Goal: Information Seeking & Learning: Learn about a topic

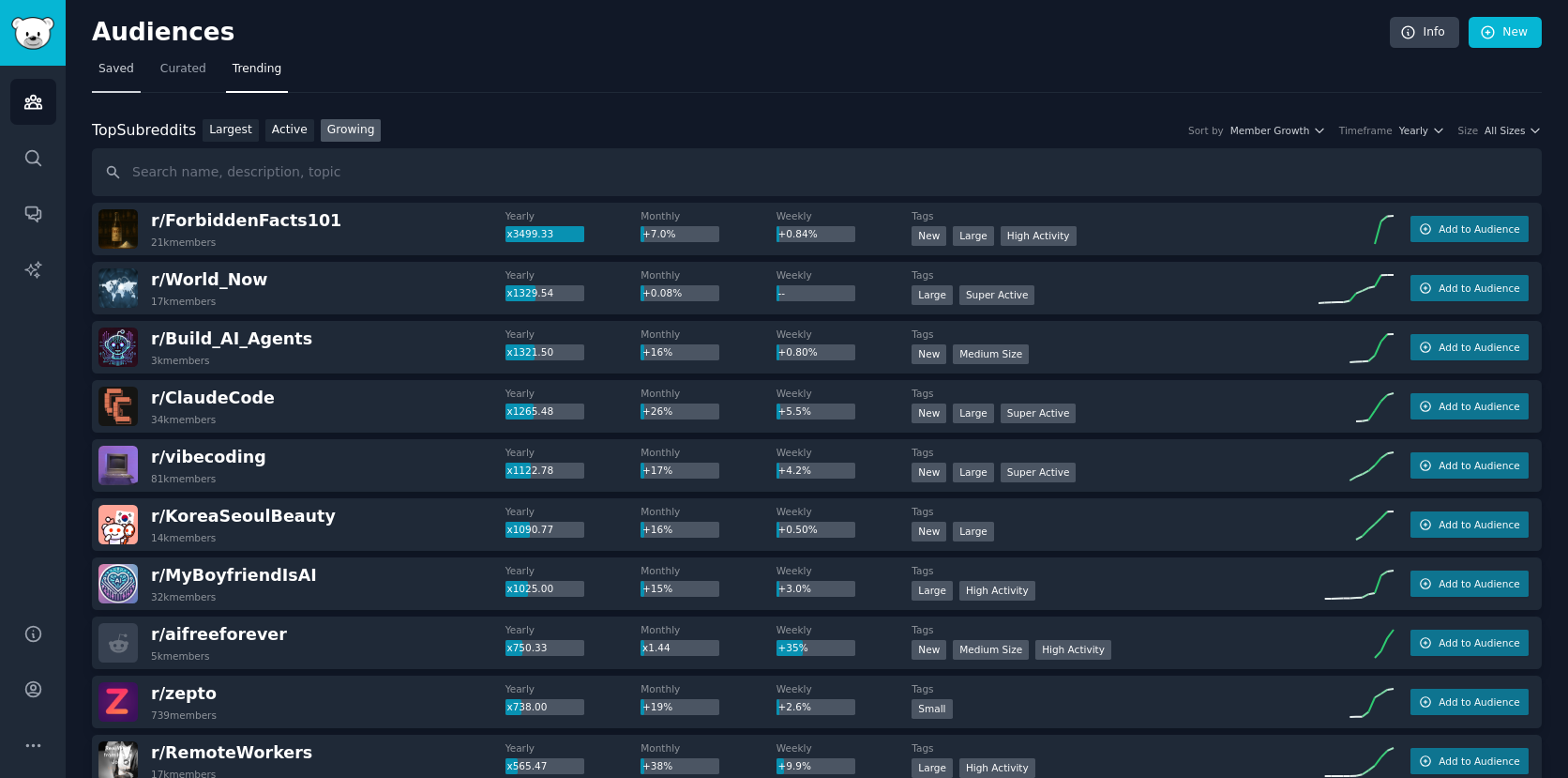
click at [125, 74] on span "Saved" at bounding box center [115, 70] width 35 height 17
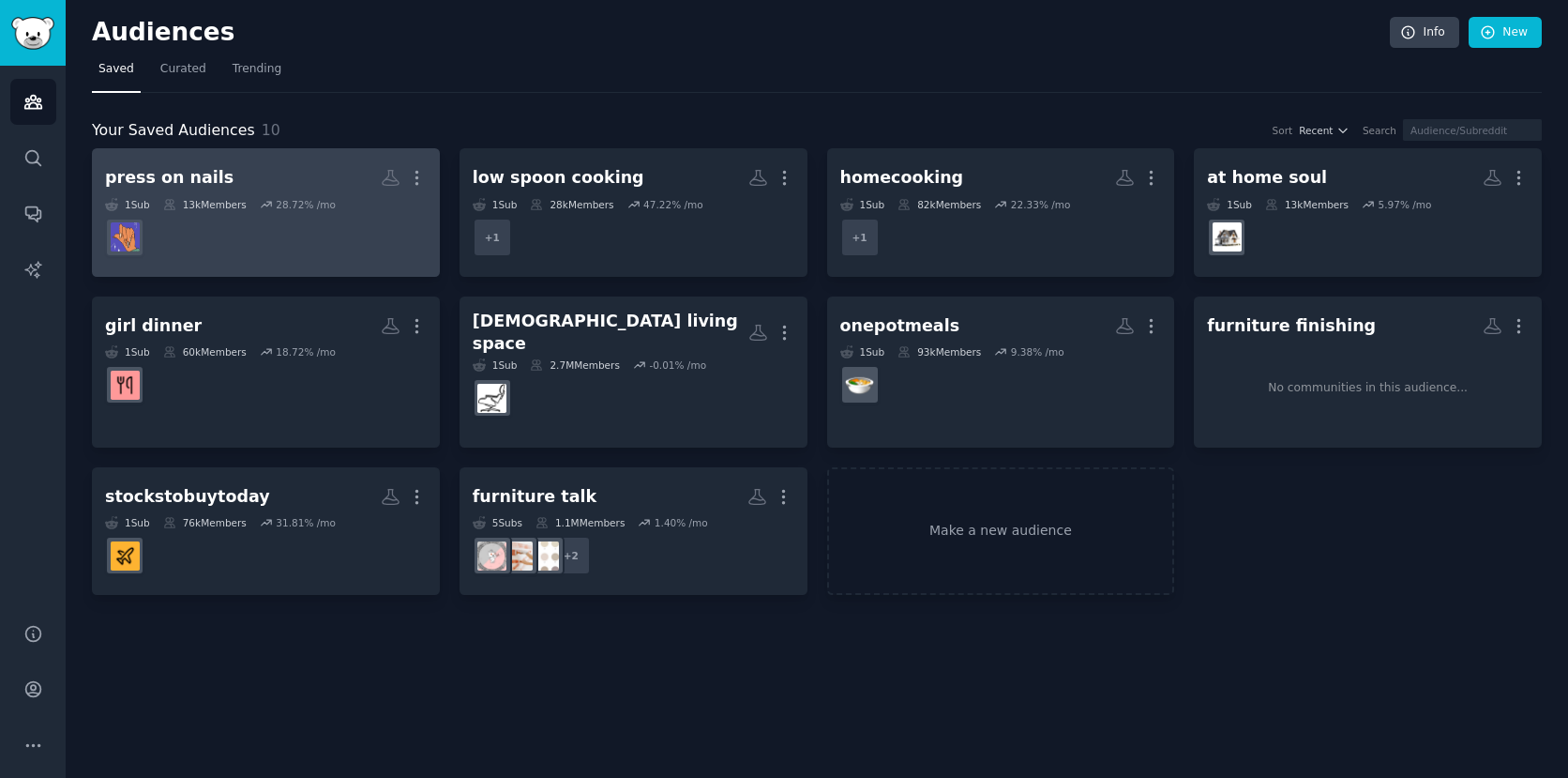
click at [315, 180] on h2 "press on nails More" at bounding box center [266, 177] width 322 height 32
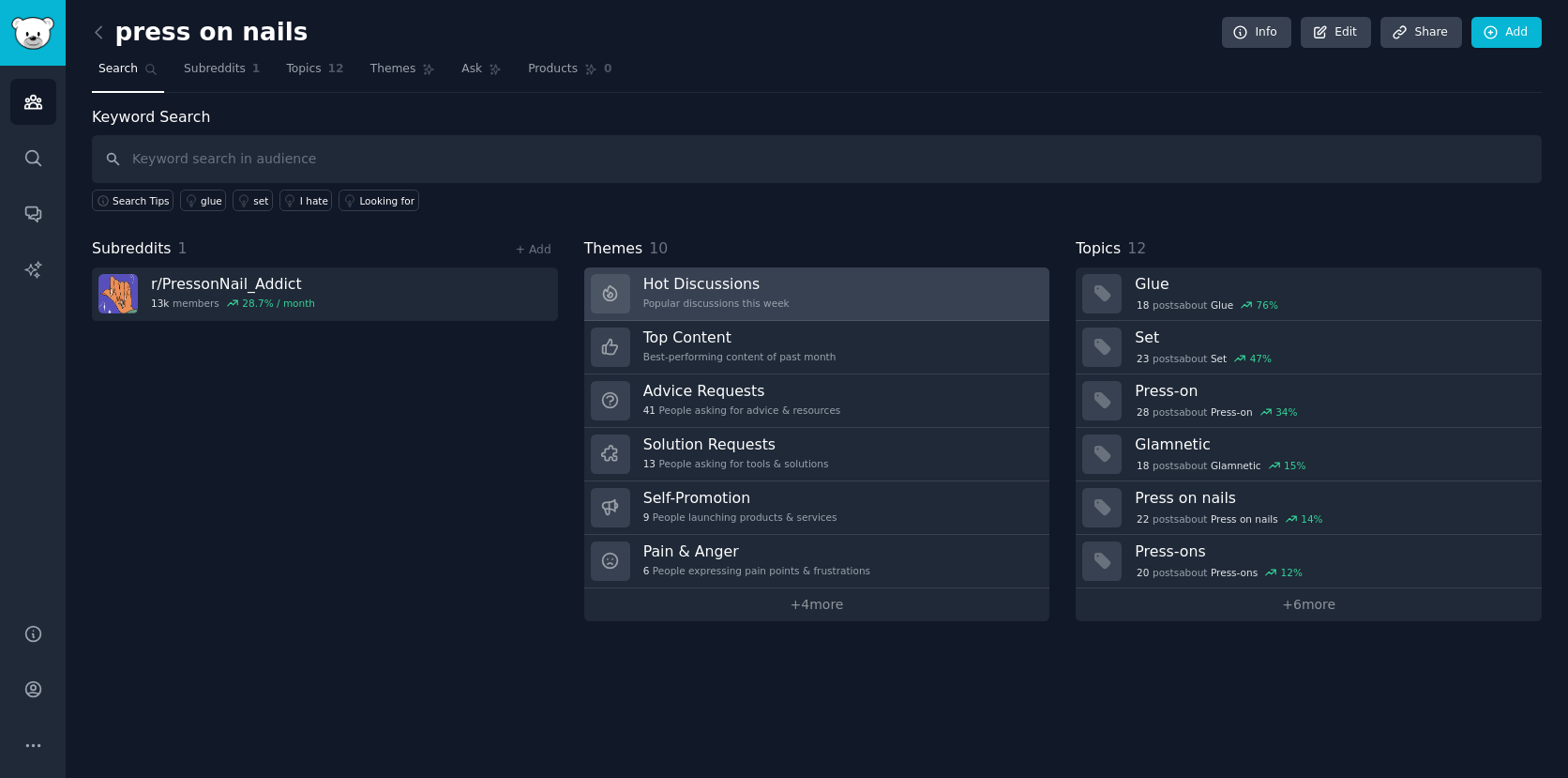
click at [718, 296] on div "Popular discussions this week" at bounding box center [717, 303] width 147 height 13
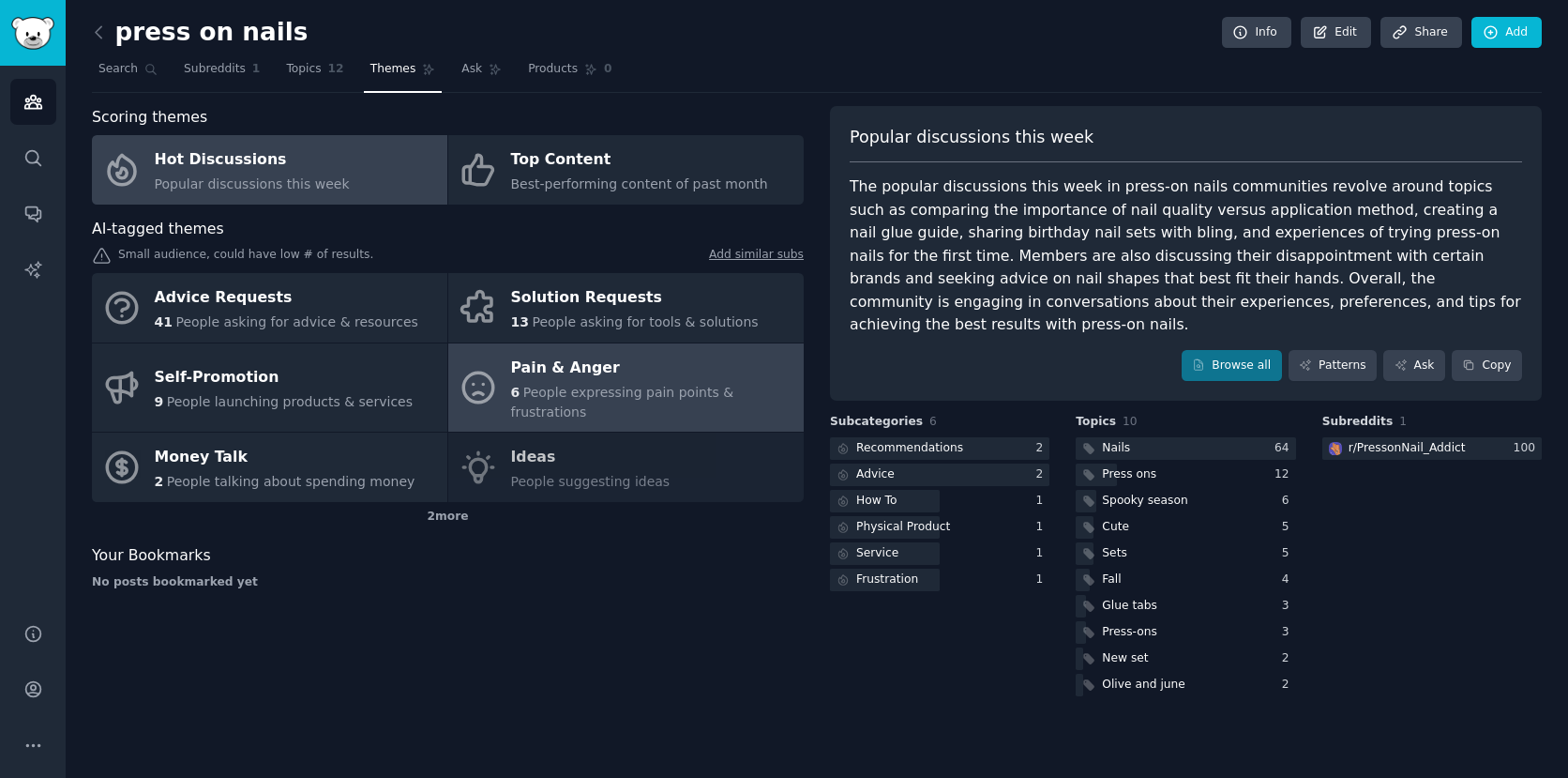
click at [586, 375] on div "Pain & Anger" at bounding box center [653, 368] width 284 height 30
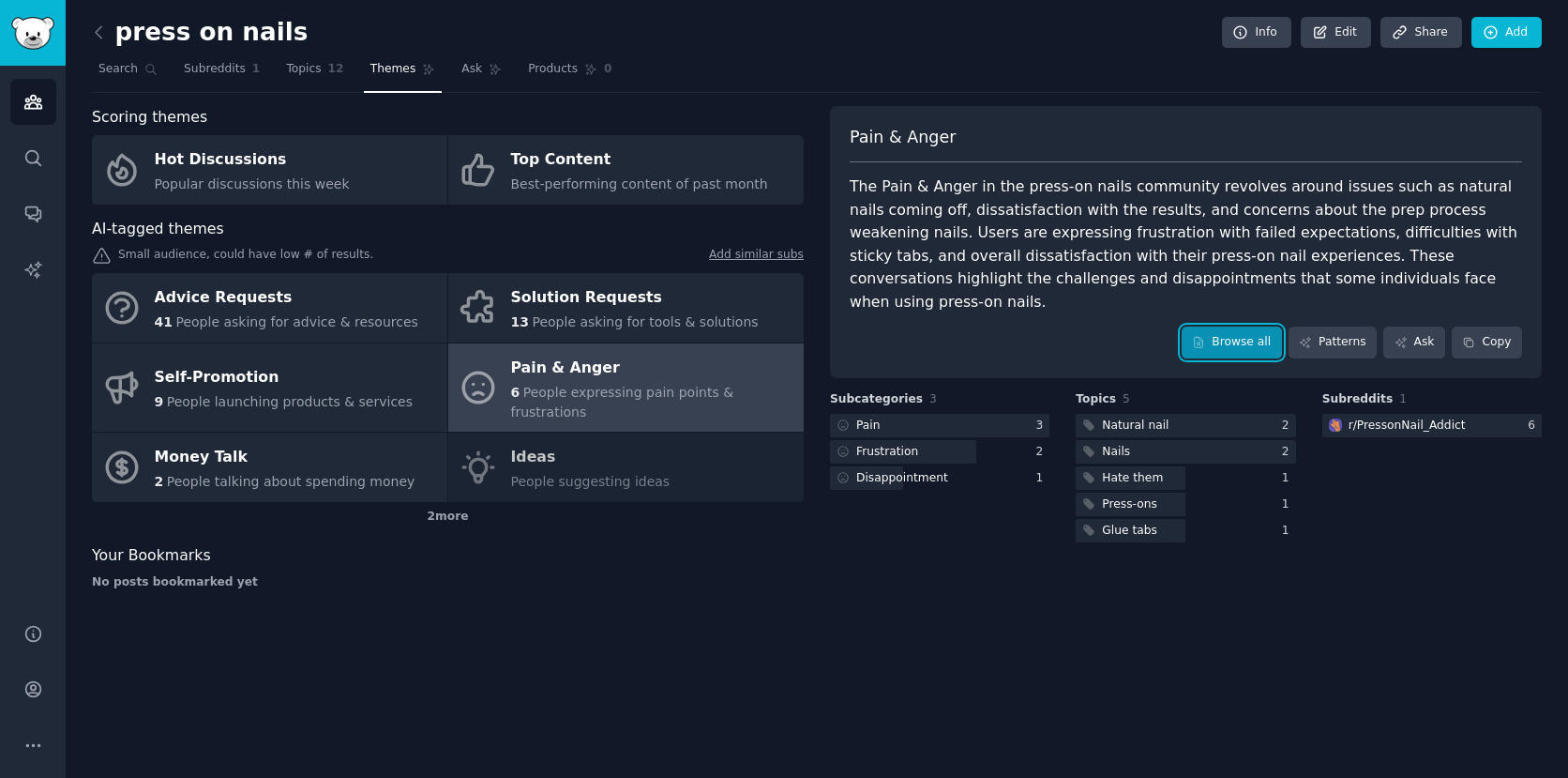
click at [1252, 327] on link "Browse all" at bounding box center [1232, 343] width 100 height 32
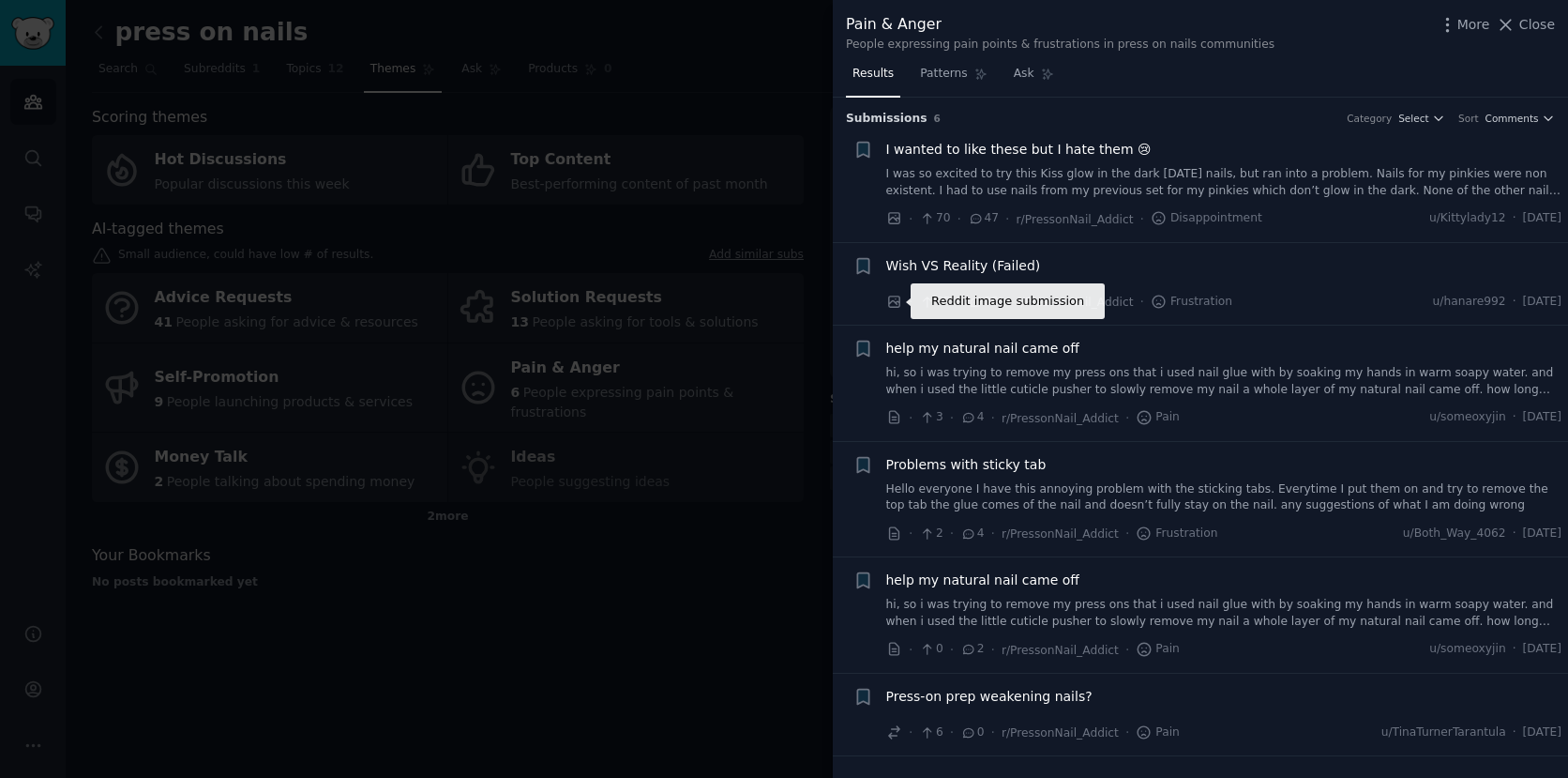
click at [897, 300] on icon at bounding box center [894, 302] width 11 height 11
click at [665, 167] on div at bounding box center [784, 389] width 1568 height 778
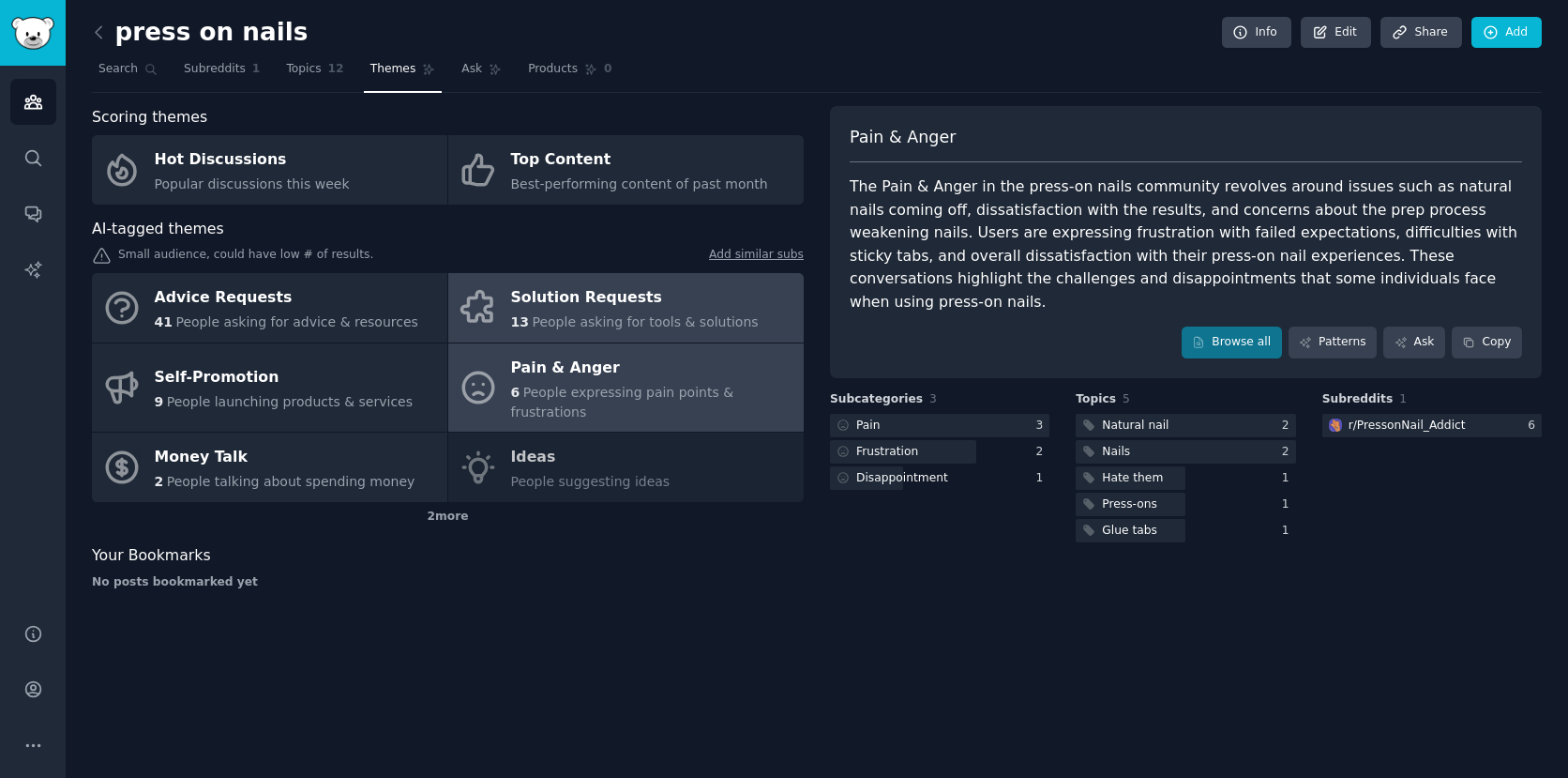
click at [574, 297] on div "Solution Requests" at bounding box center [635, 299] width 248 height 30
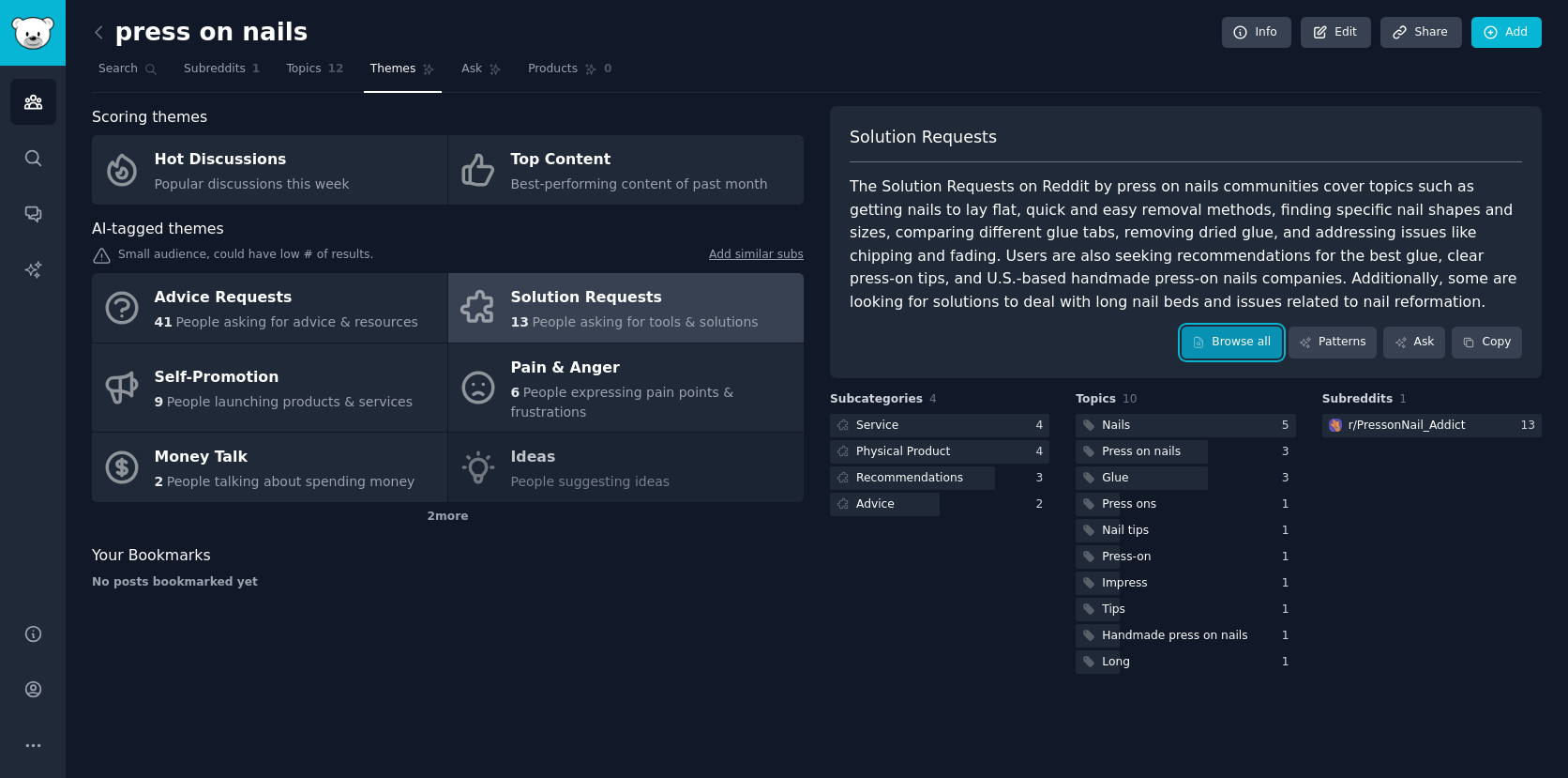
click at [1233, 336] on link "Browse all" at bounding box center [1232, 343] width 100 height 32
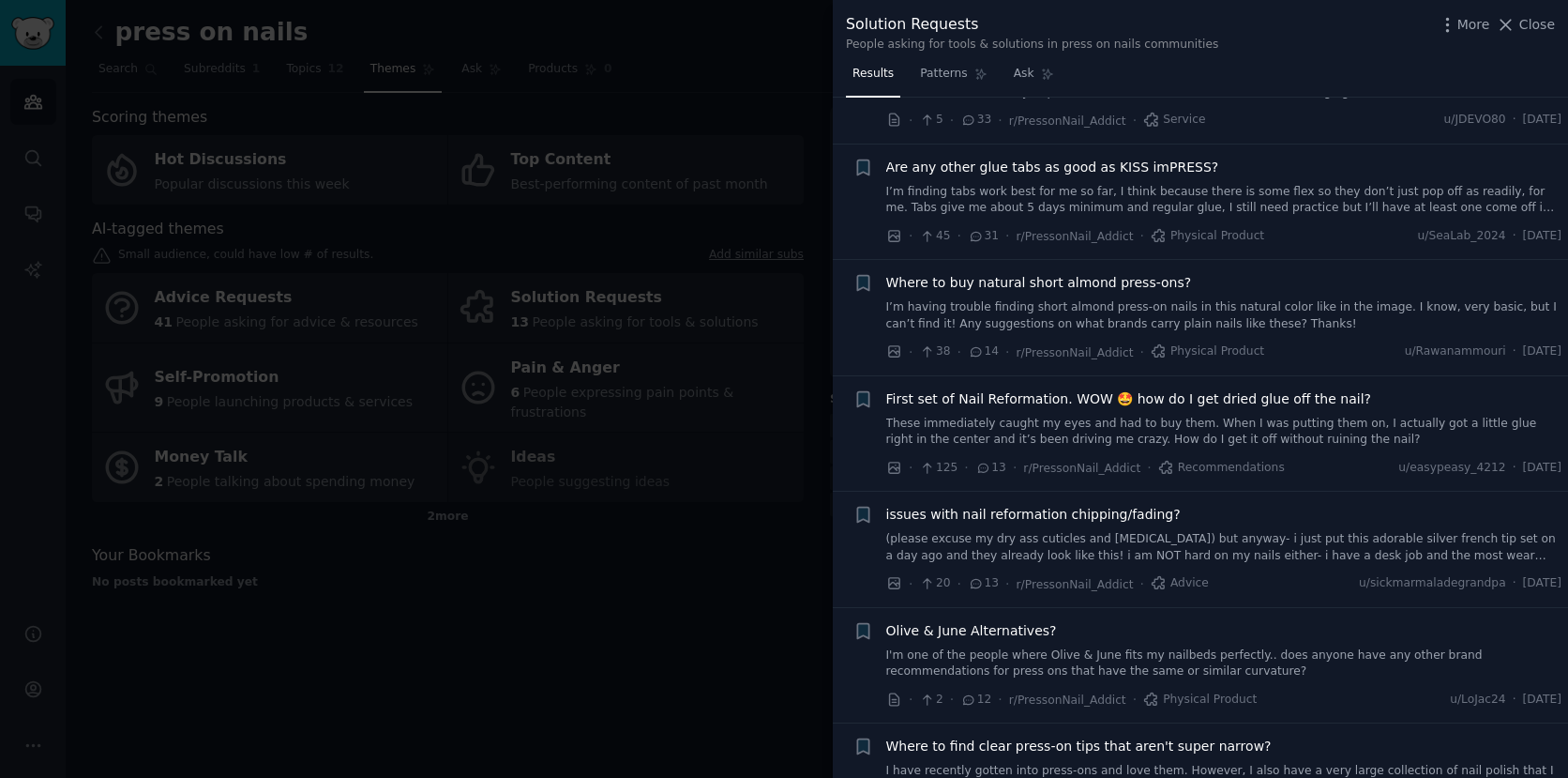
scroll to position [201, 0]
click at [1294, 395] on span "First set of Nail Reformation. WOW 🤩 how do I get dried glue off the nail?" at bounding box center [1128, 396] width 485 height 20
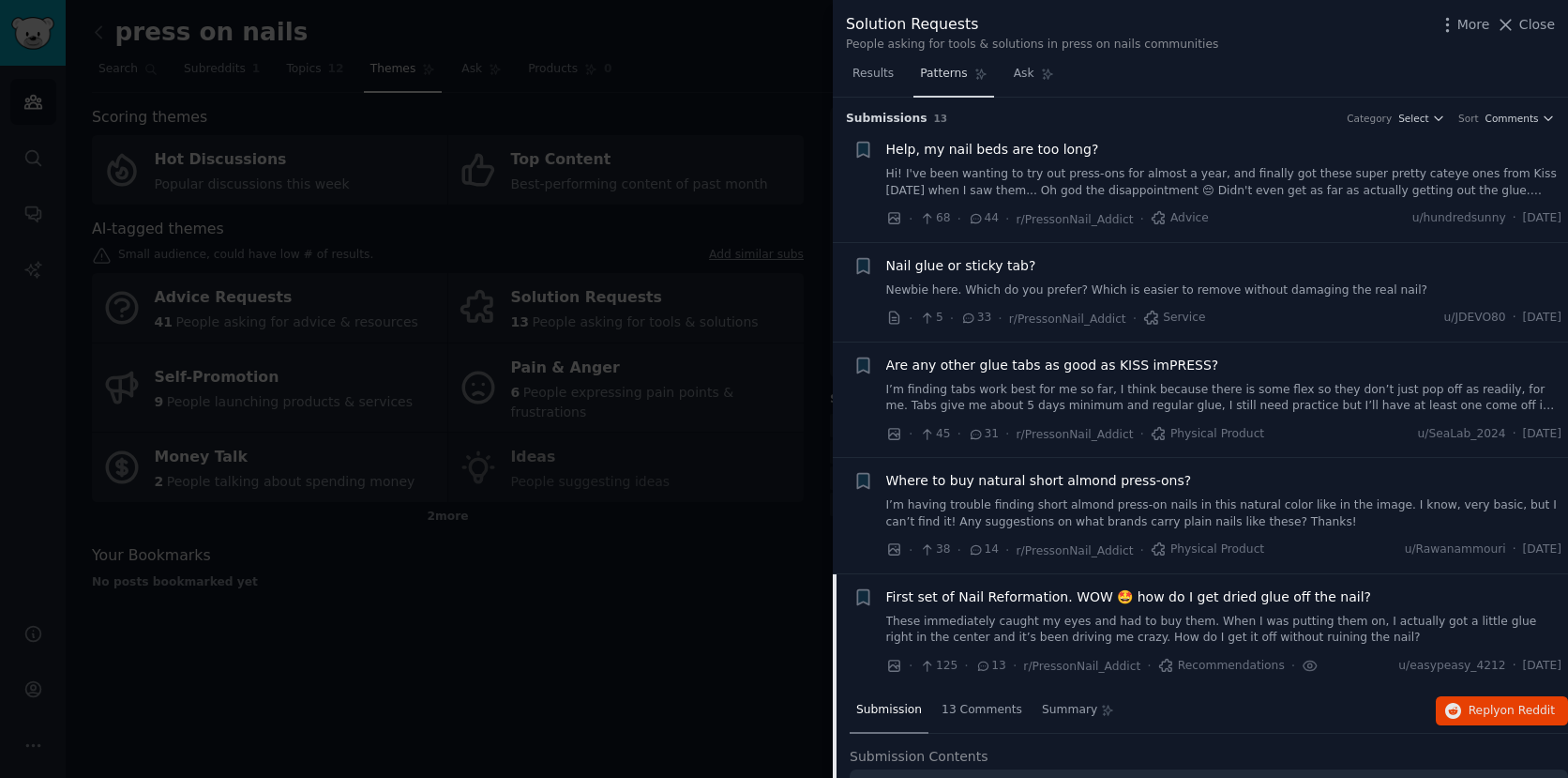
click at [947, 68] on span "Patterns" at bounding box center [943, 74] width 47 height 17
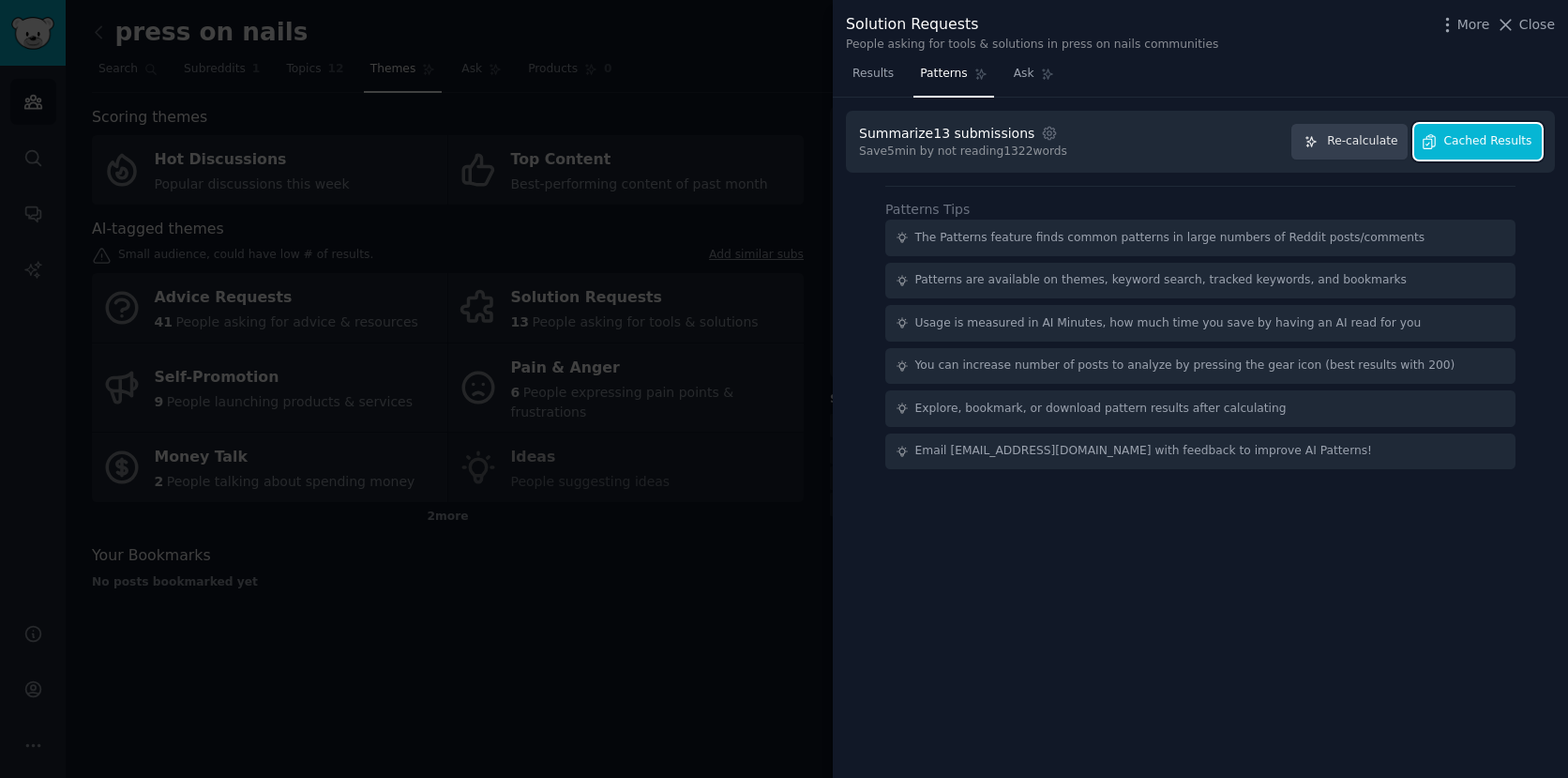
click at [1489, 146] on span "Cached Results" at bounding box center [1488, 142] width 89 height 17
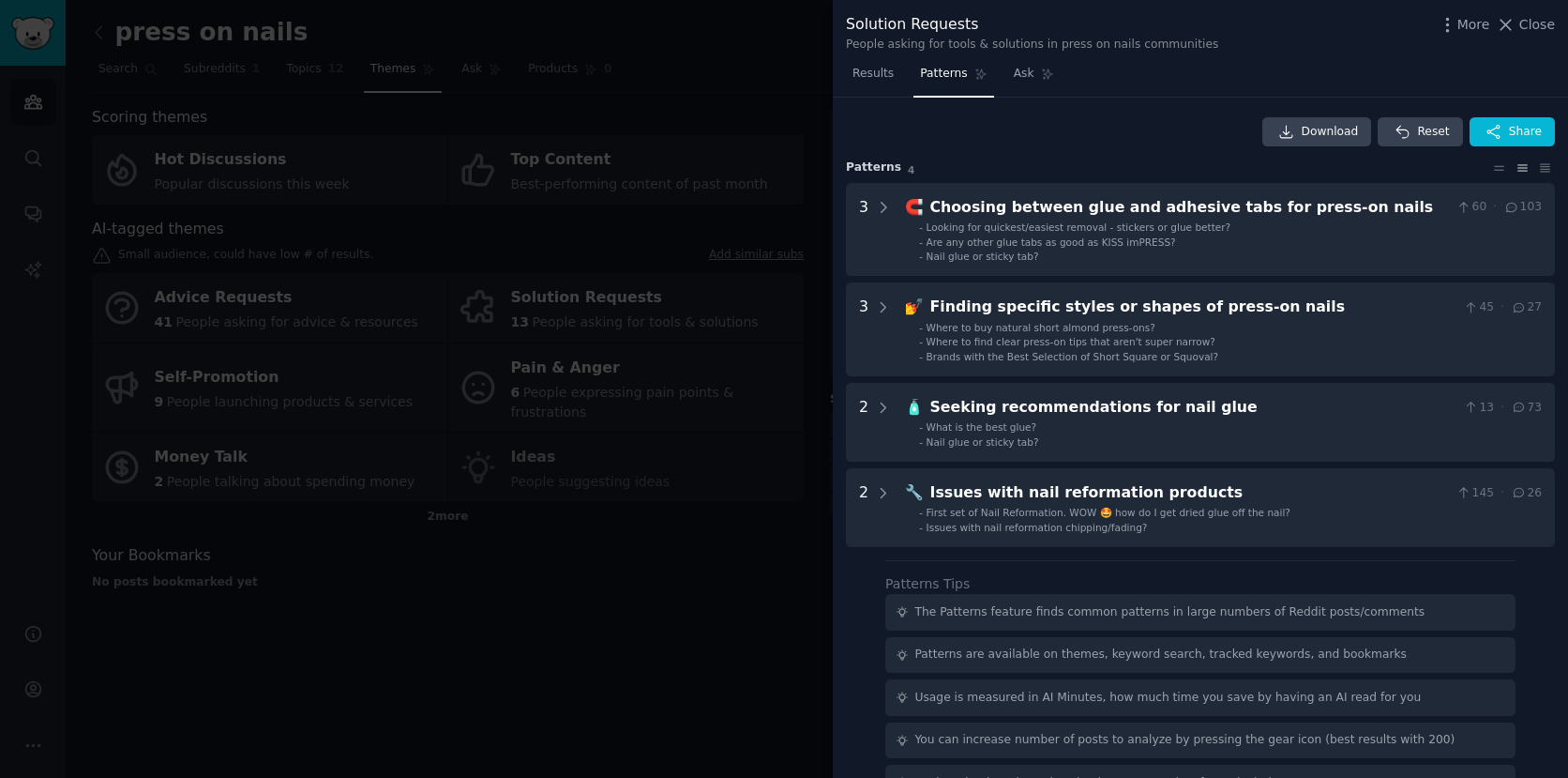
click at [1520, 25] on span "Close" at bounding box center [1537, 25] width 35 height 20
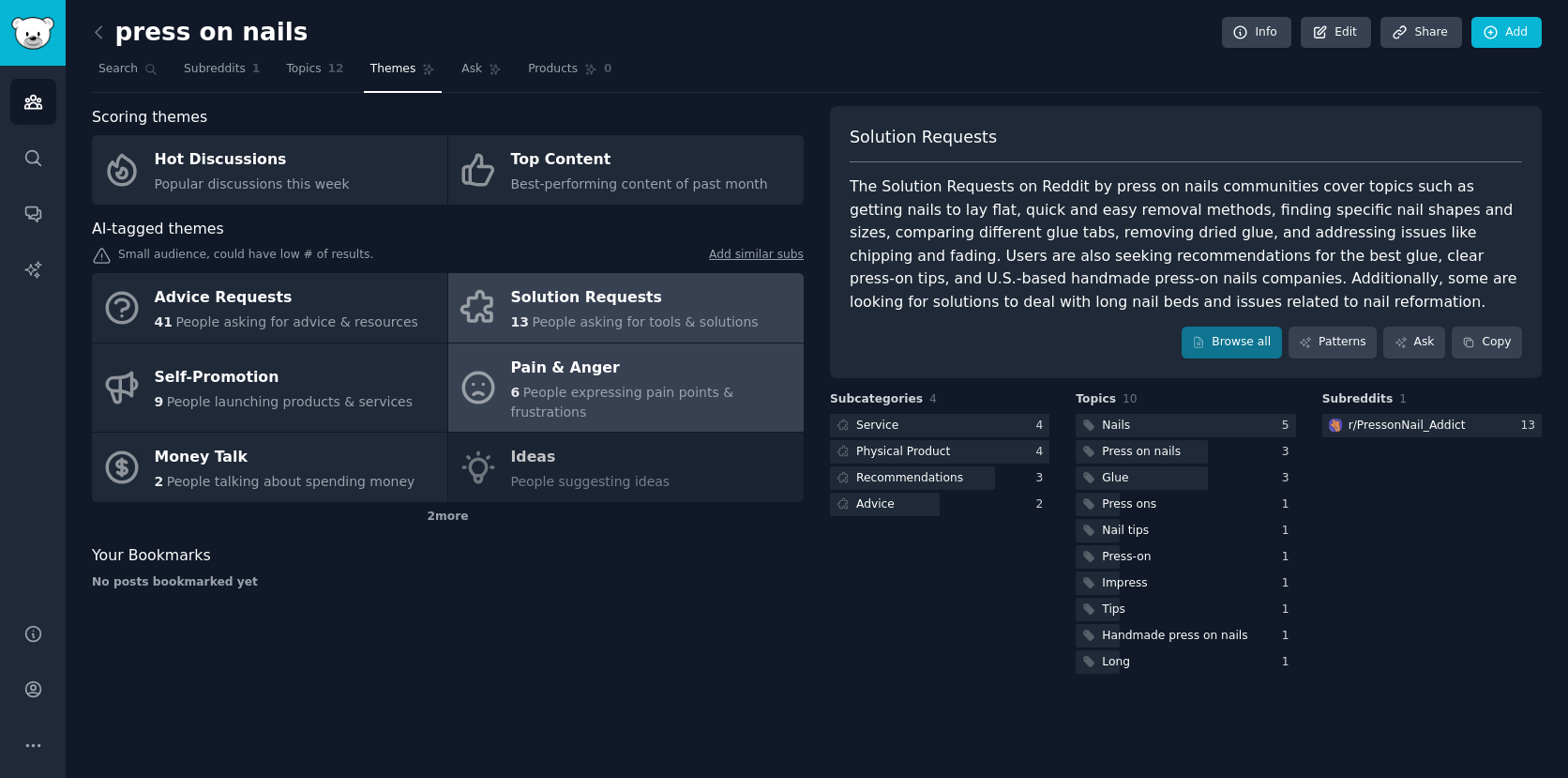
click at [633, 389] on div "Scoring themes Hot Discussions Popular discussions this week Top Content Best-p…" at bounding box center [817, 391] width 1450 height 571
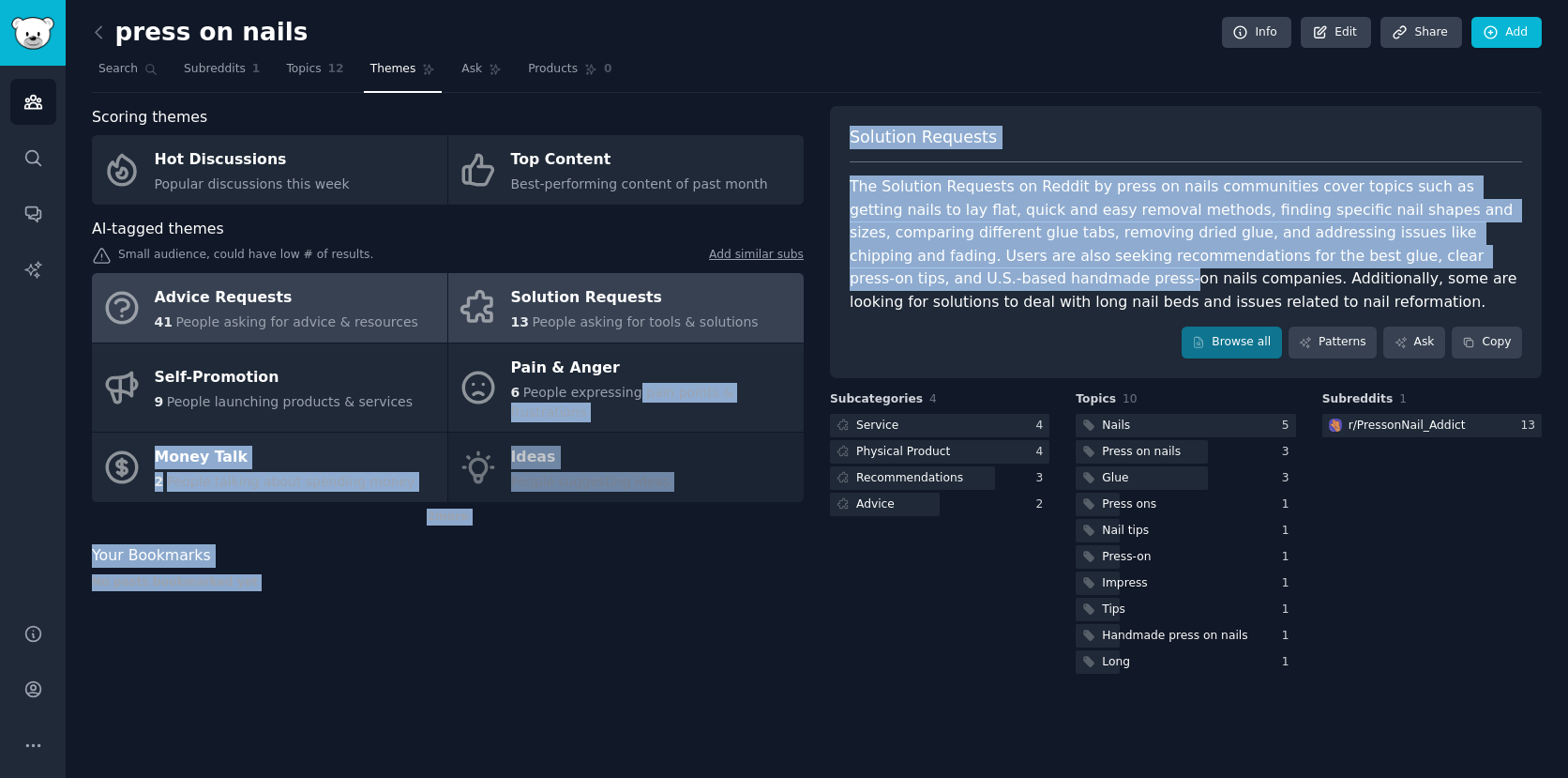
click at [288, 310] on div "Advice Requests" at bounding box center [287, 299] width 264 height 30
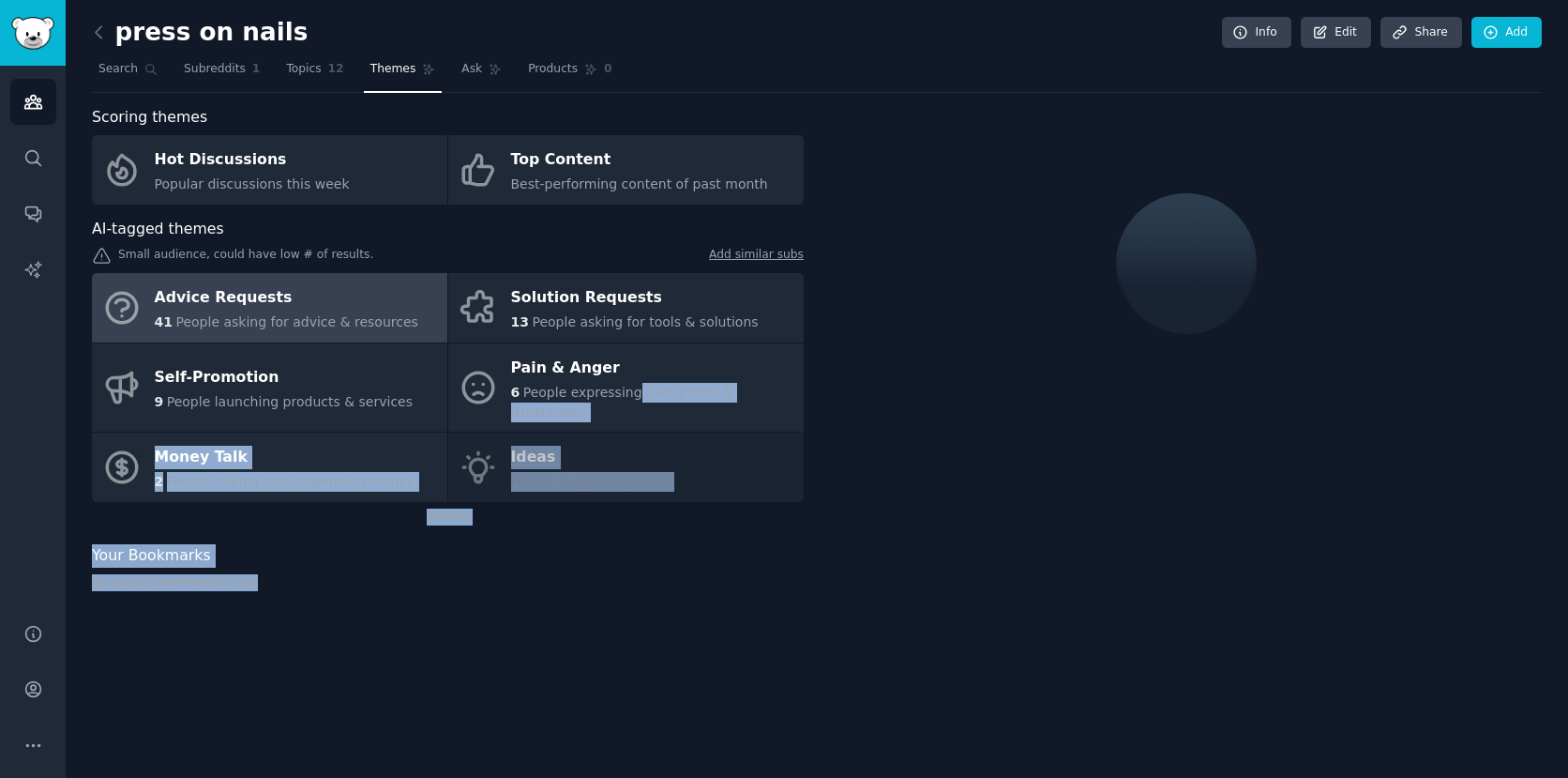
click at [401, 575] on div "Scoring themes Hot Discussions Popular discussions this week Top Content Best-p…" at bounding box center [448, 354] width 712 height 498
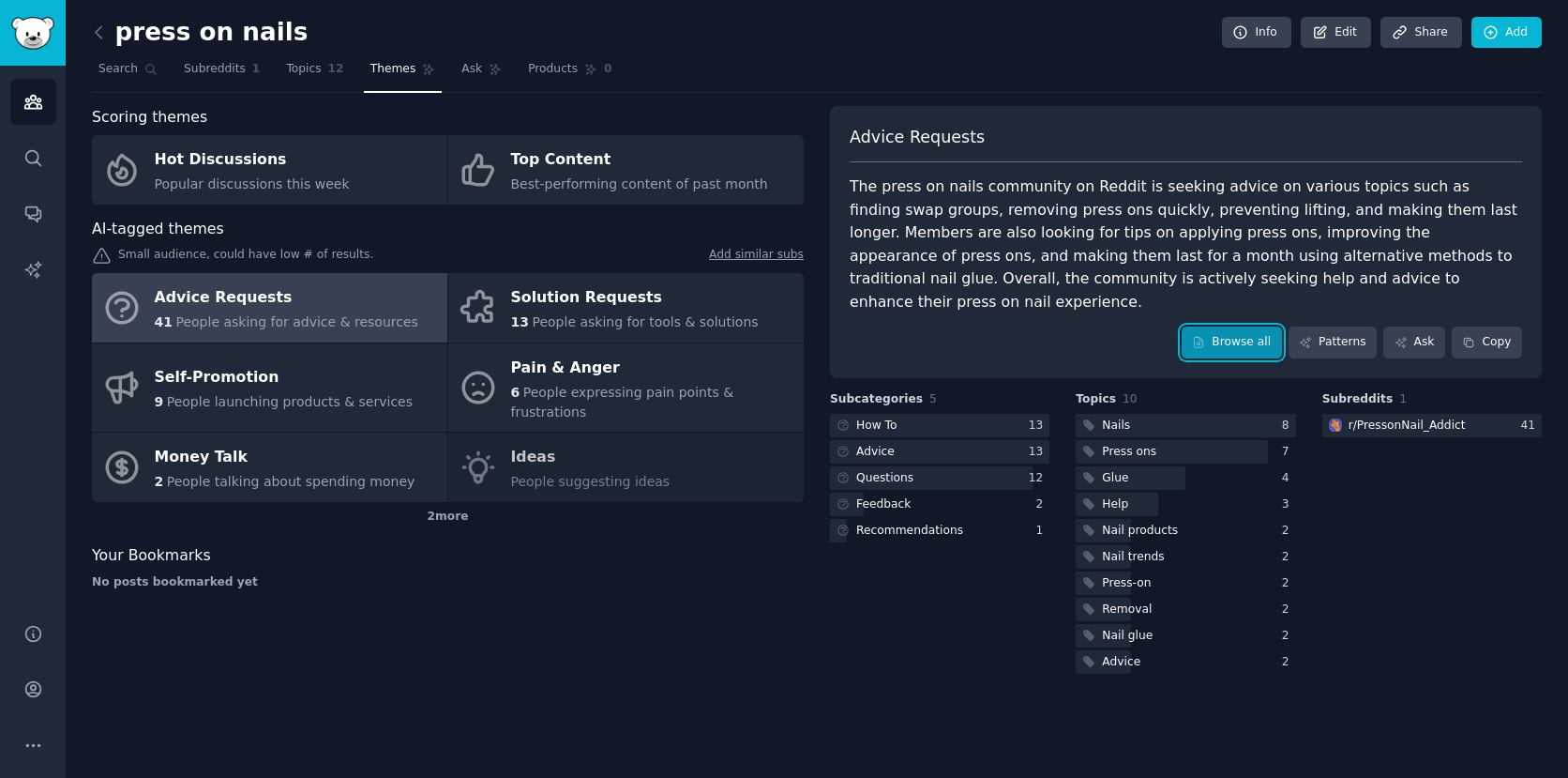
click at [1248, 327] on link "Browse all" at bounding box center [1232, 343] width 100 height 32
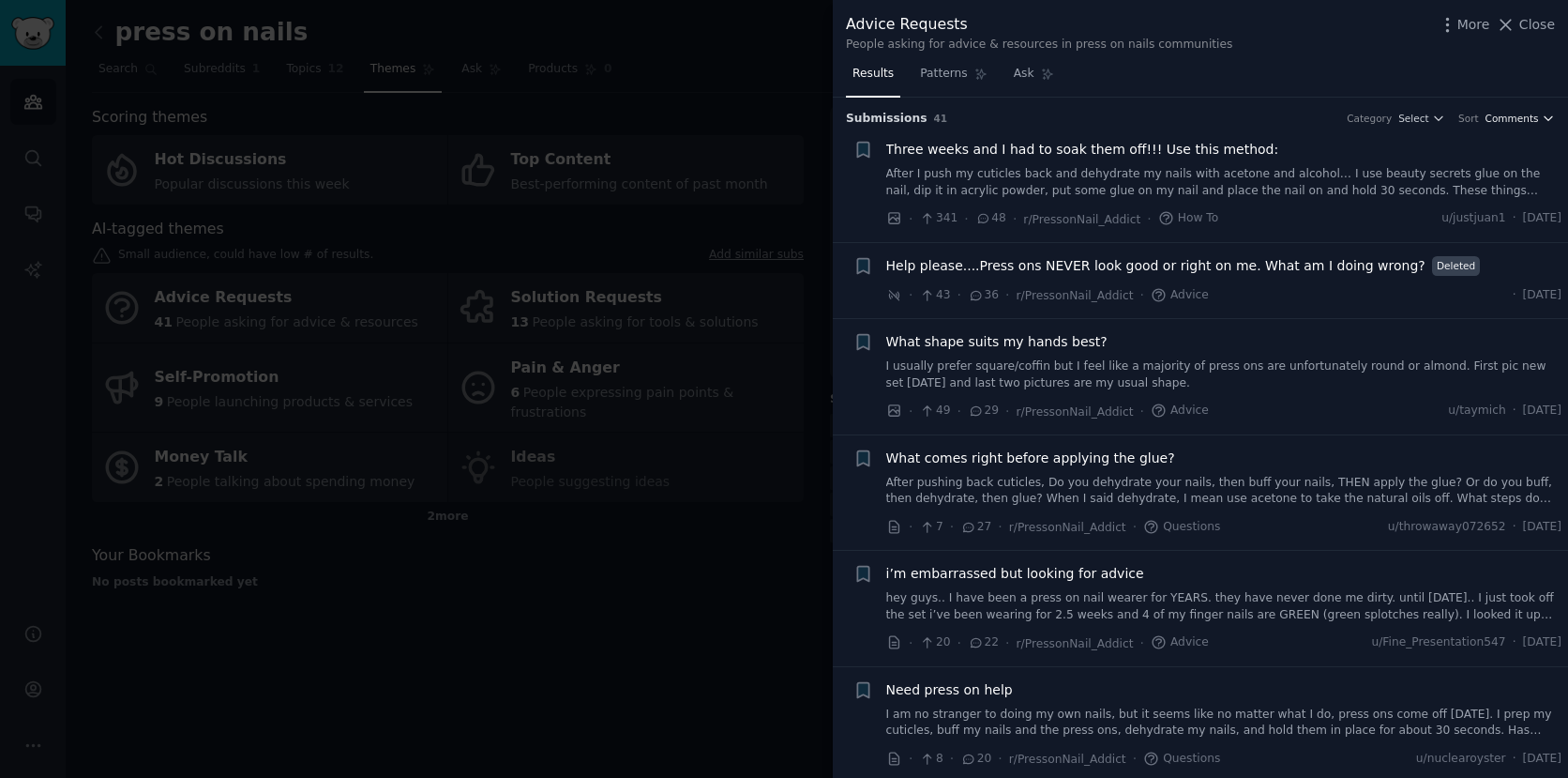
click at [1542, 120] on icon "button" at bounding box center [1549, 118] width 13 height 13
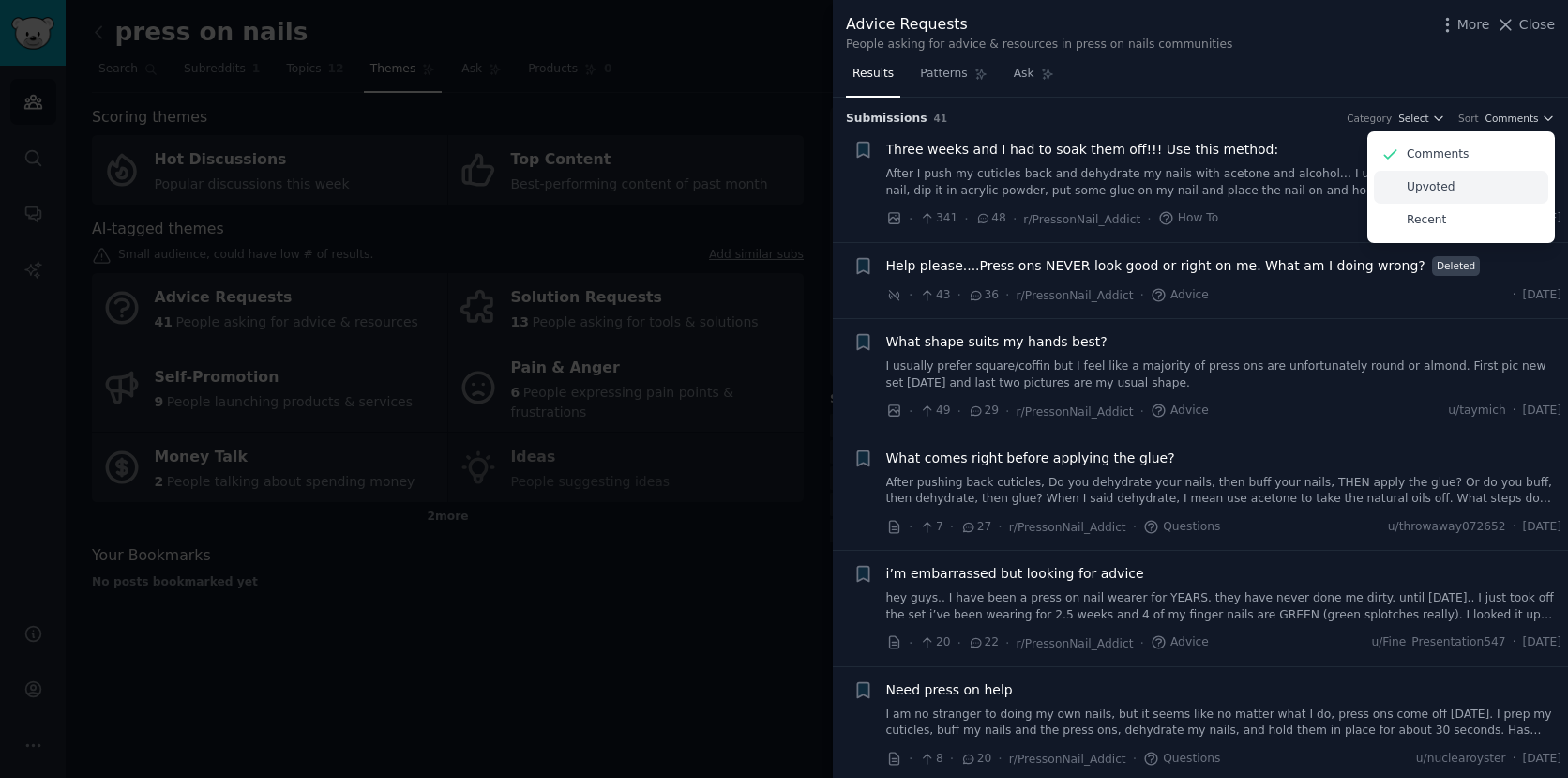
click at [1441, 189] on p "Upvoted" at bounding box center [1431, 188] width 49 height 17
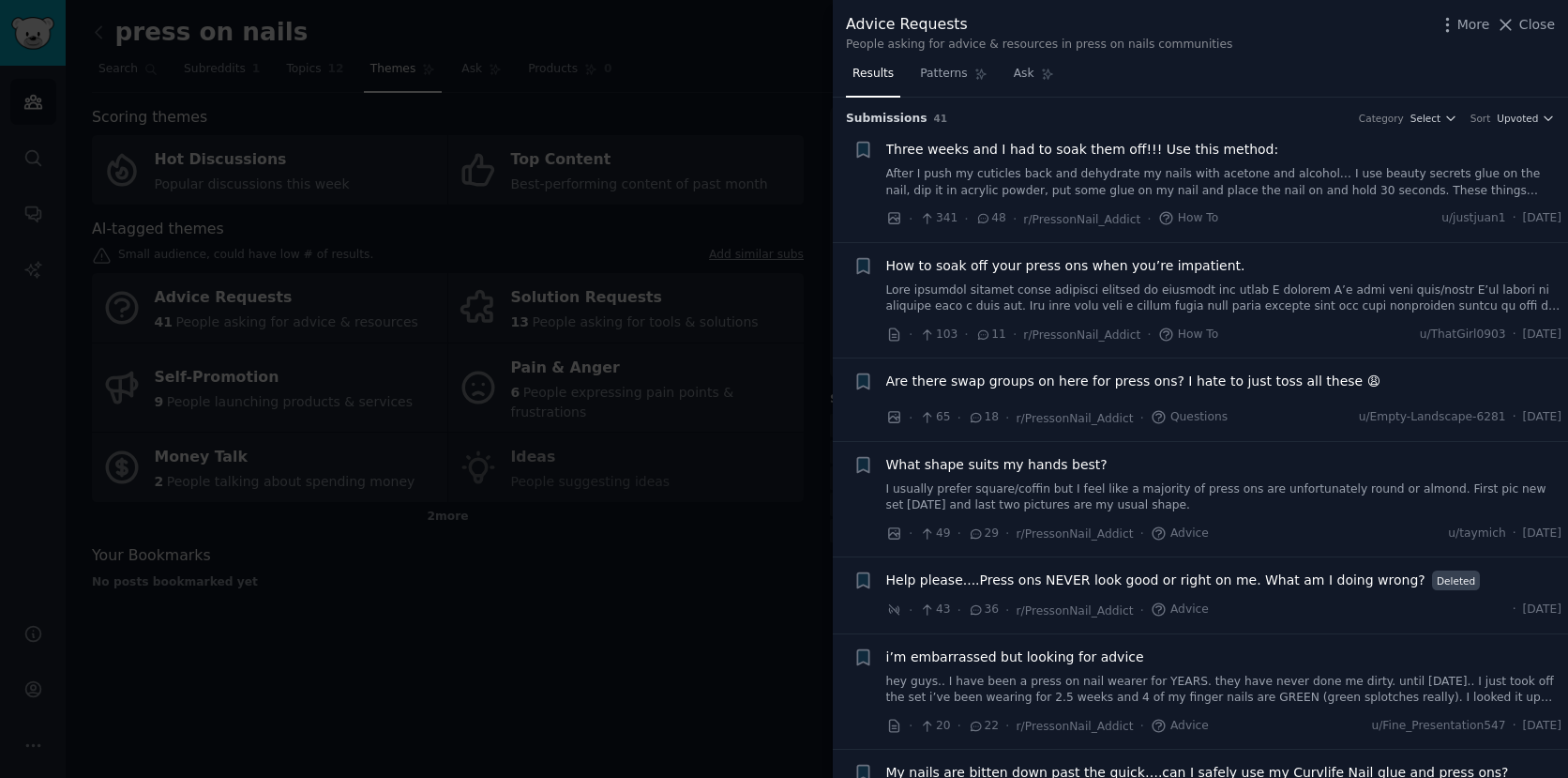
click at [1179, 286] on link at bounding box center [1224, 299] width 676 height 32
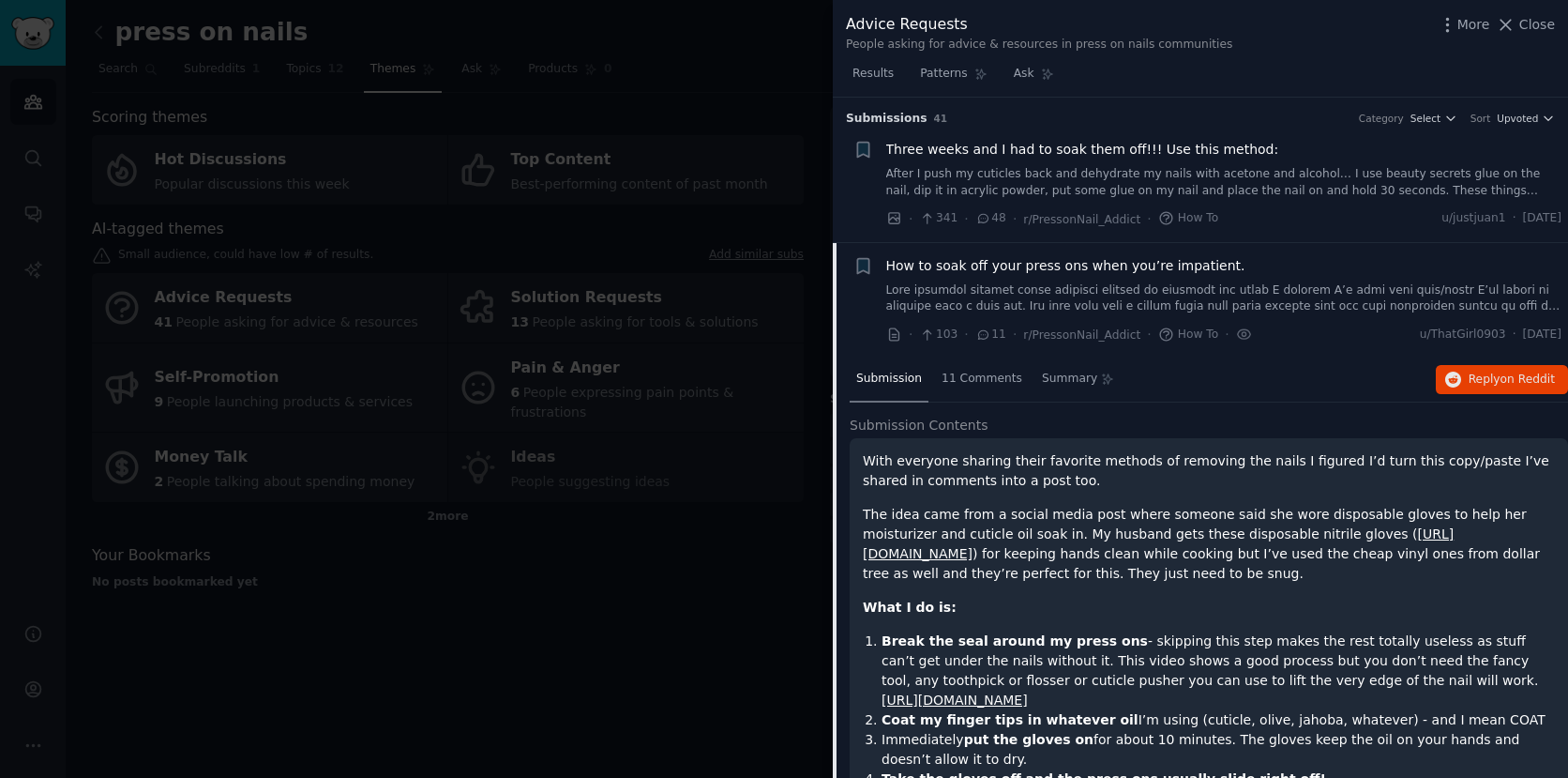
click at [1205, 176] on link "After I push my cuticles back and dehydrate my nails with acetone and alcohol… …" at bounding box center [1224, 182] width 676 height 32
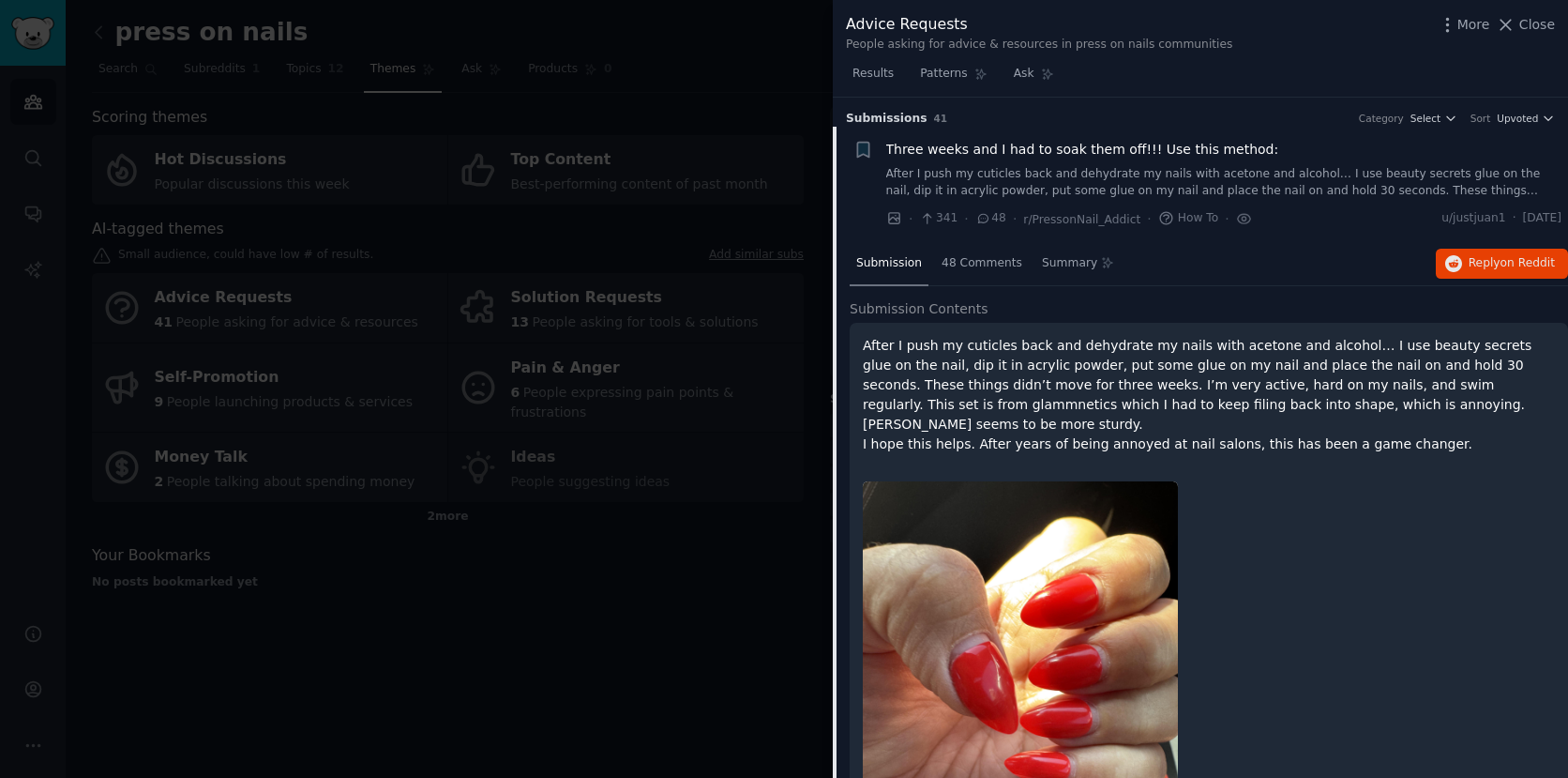
click at [1007, 168] on link "After I push my cuticles back and dehydrate my nails with acetone and alcohol… …" at bounding box center [1224, 182] width 676 height 32
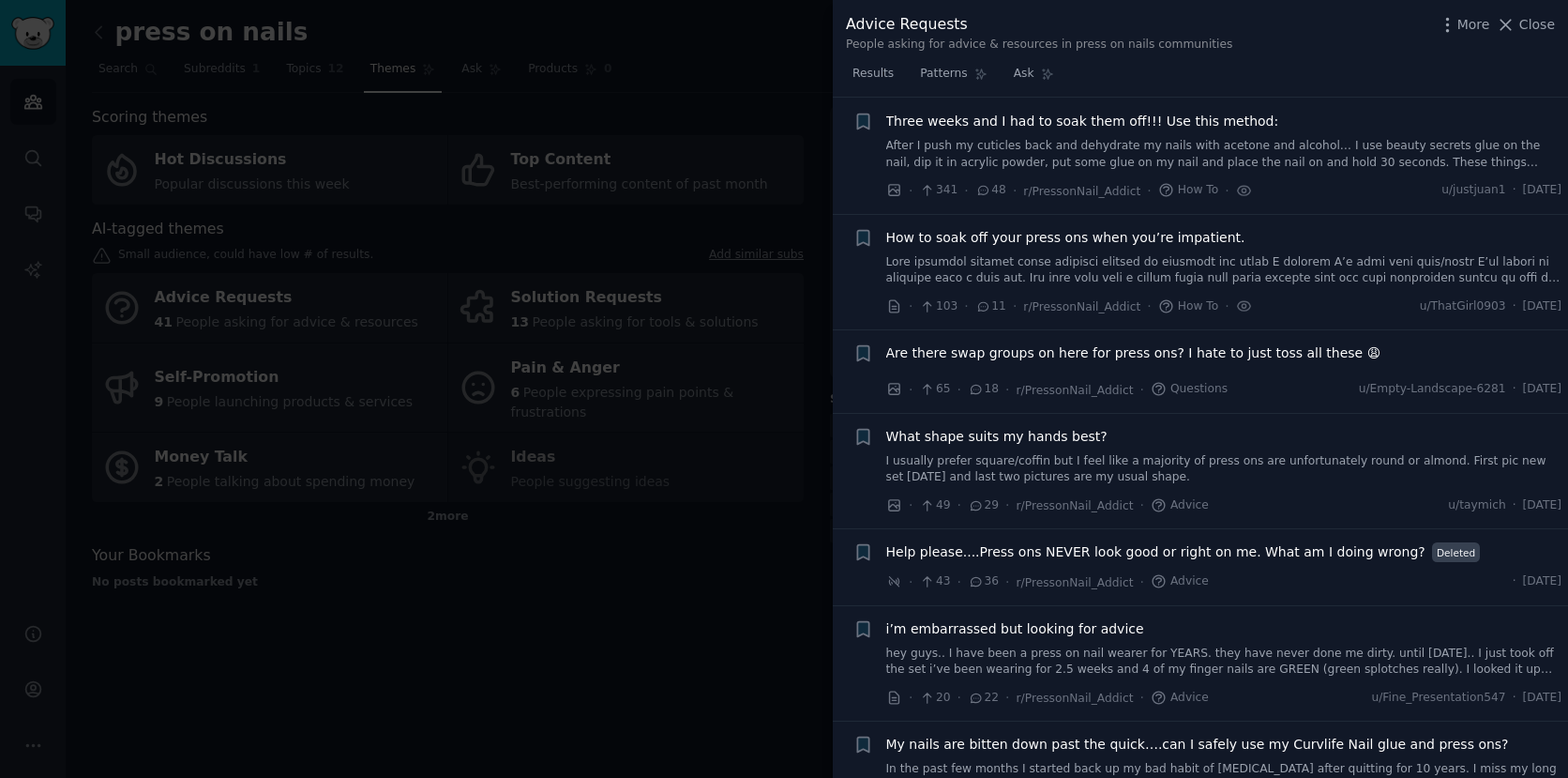
scroll to position [30, 0]
click at [896, 190] on icon at bounding box center [894, 190] width 11 height 11
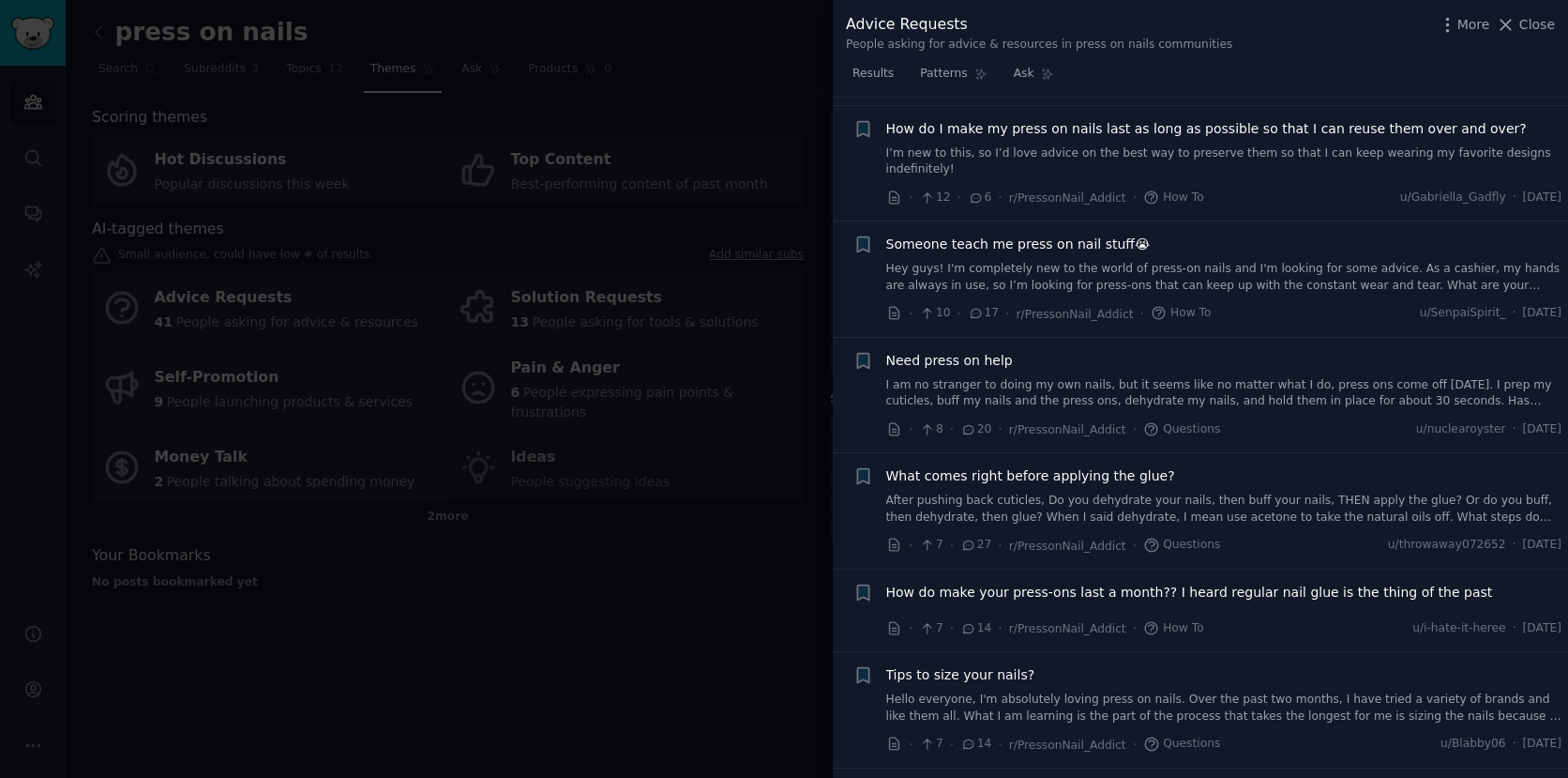
scroll to position [996, 0]
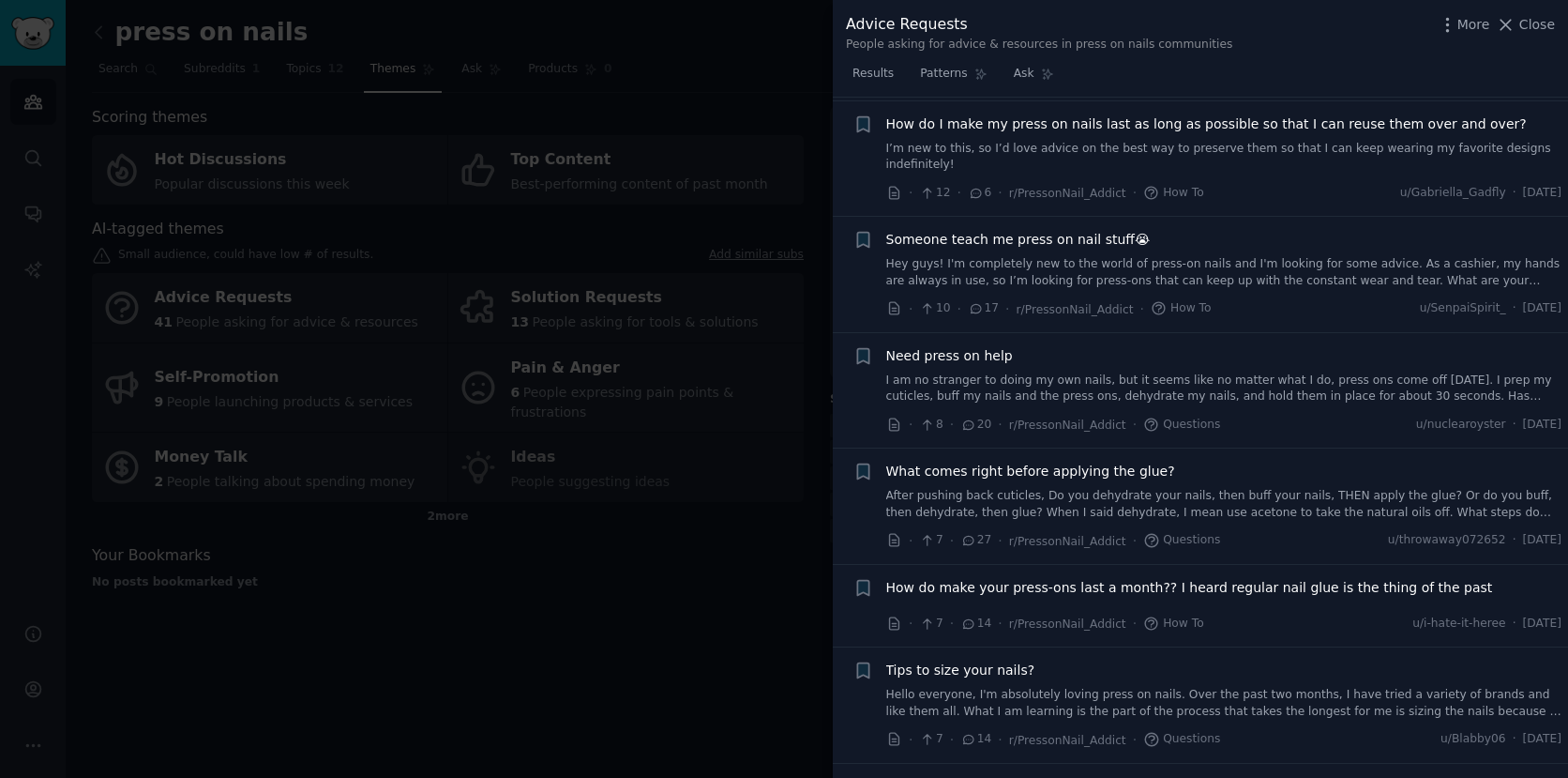
click at [971, 421] on icon at bounding box center [969, 424] width 10 height 9
click at [975, 421] on icon at bounding box center [969, 425] width 17 height 13
click at [987, 352] on span "Need press on help" at bounding box center [949, 356] width 127 height 20
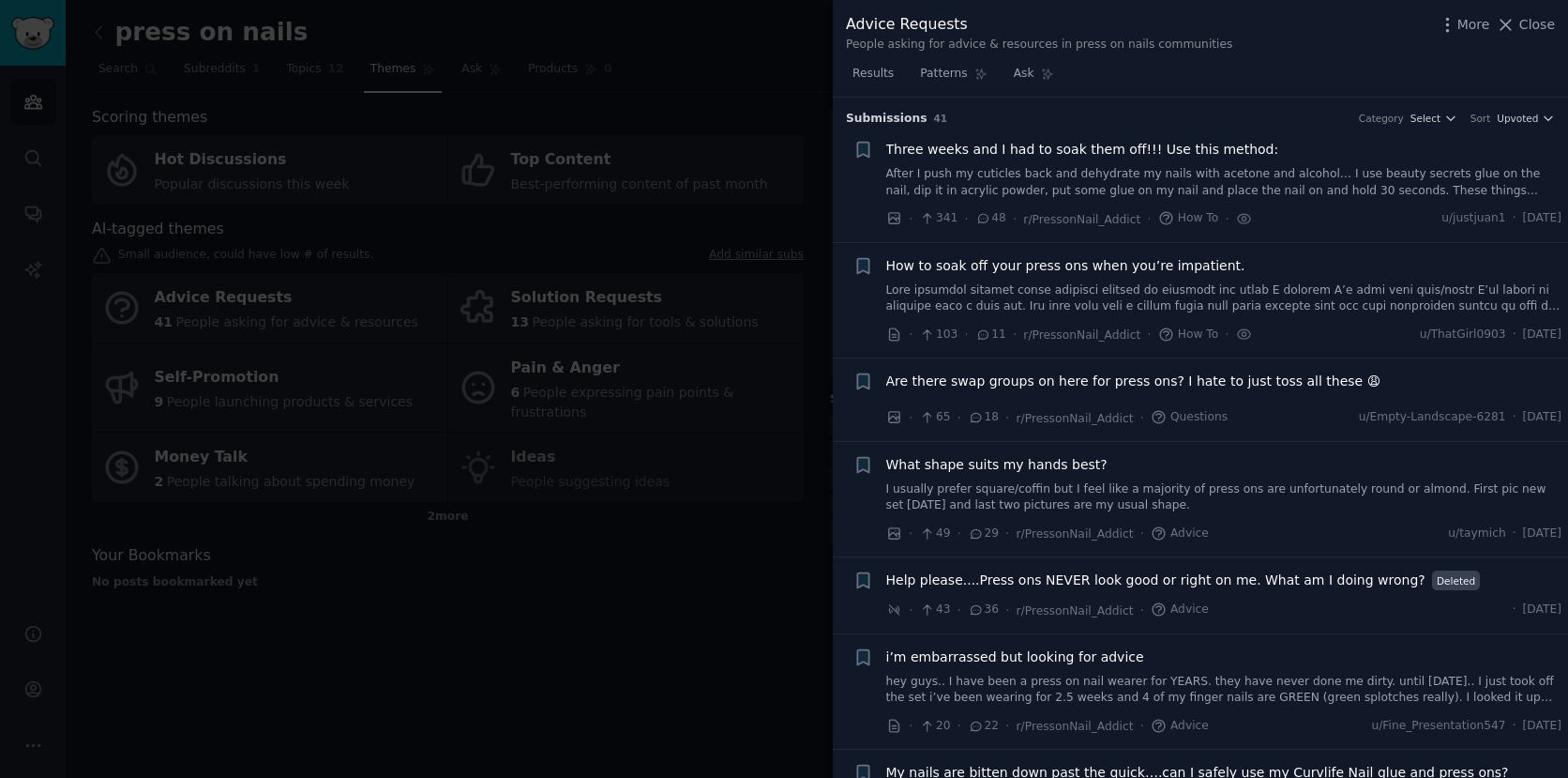
click at [438, 392] on div at bounding box center [784, 389] width 1568 height 778
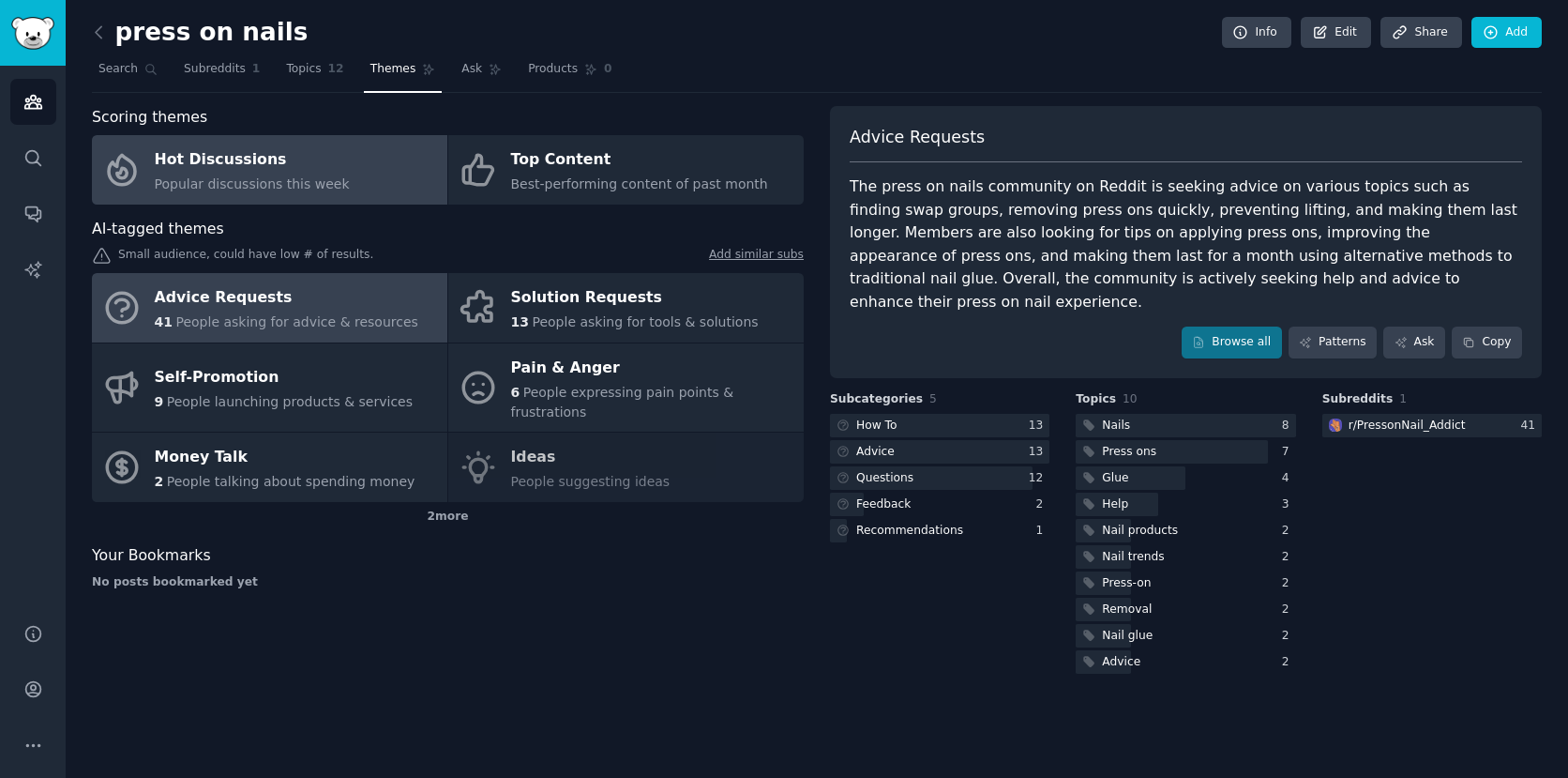
click at [296, 191] on span "Popular discussions this week" at bounding box center [252, 184] width 195 height 15
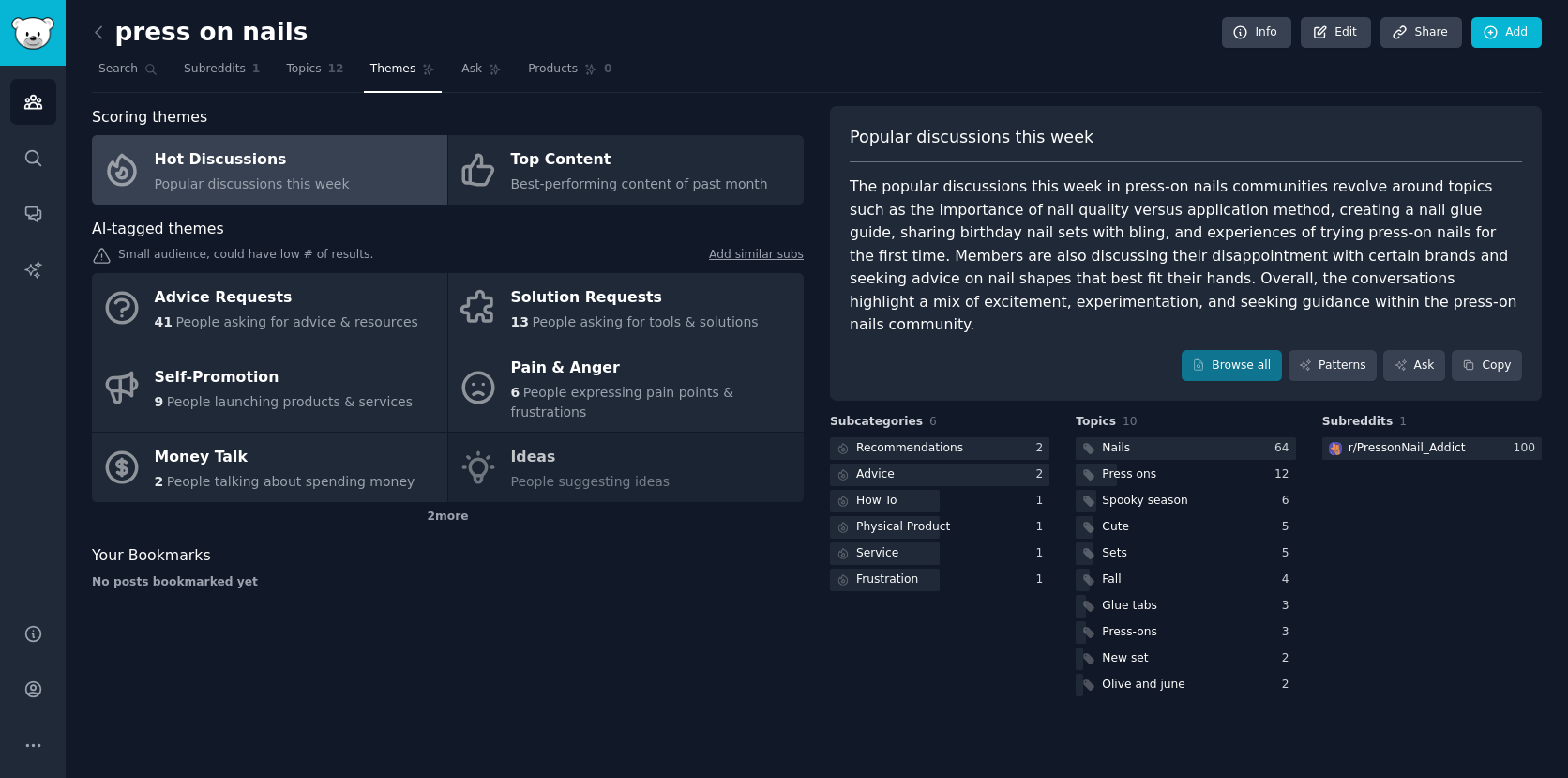
click at [277, 170] on div "Hot Discussions" at bounding box center [252, 161] width 195 height 30
click at [1256, 350] on link "Browse all" at bounding box center [1232, 367] width 100 height 32
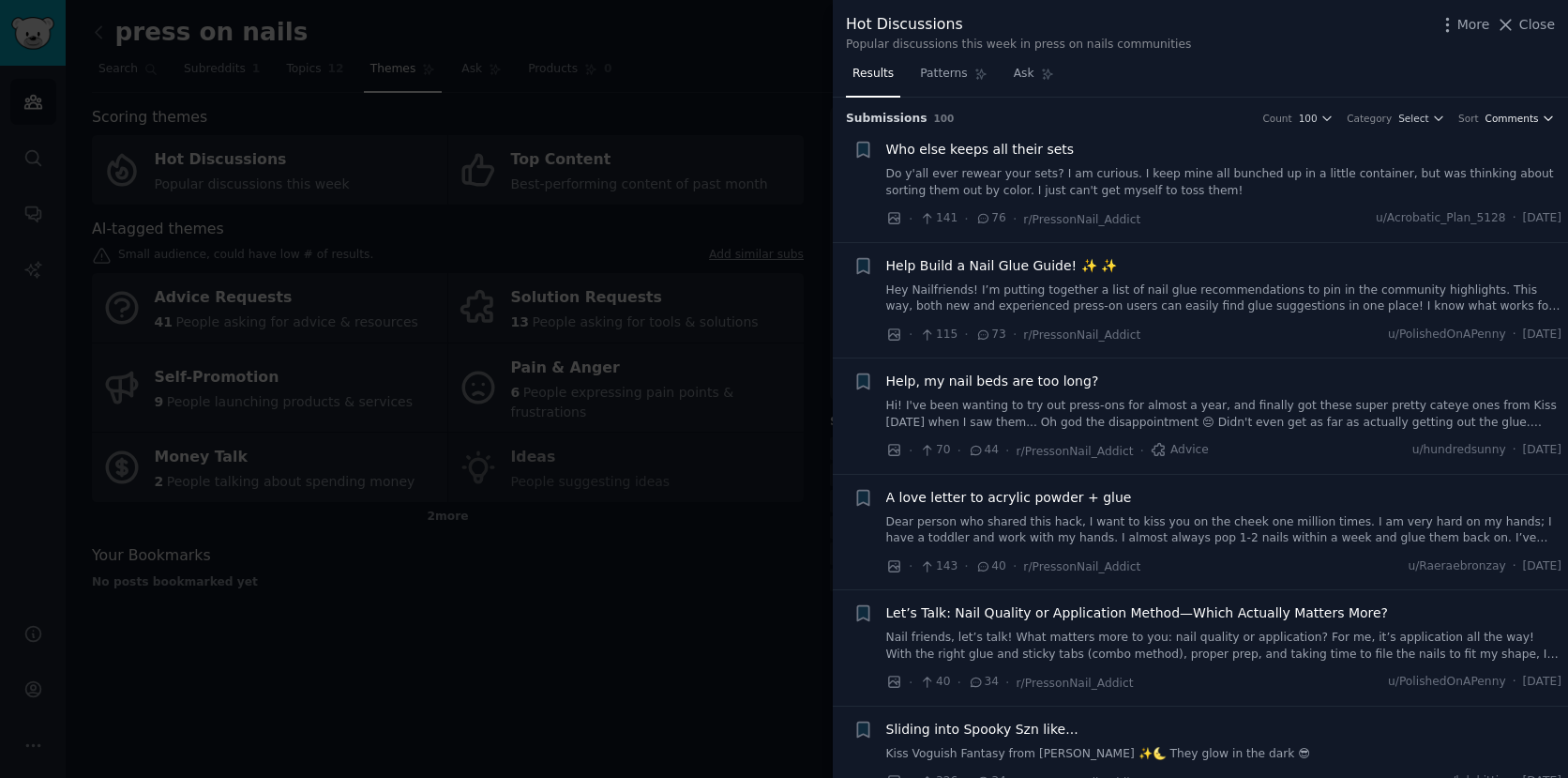
click at [1520, 118] on span "Comments" at bounding box center [1513, 118] width 53 height 13
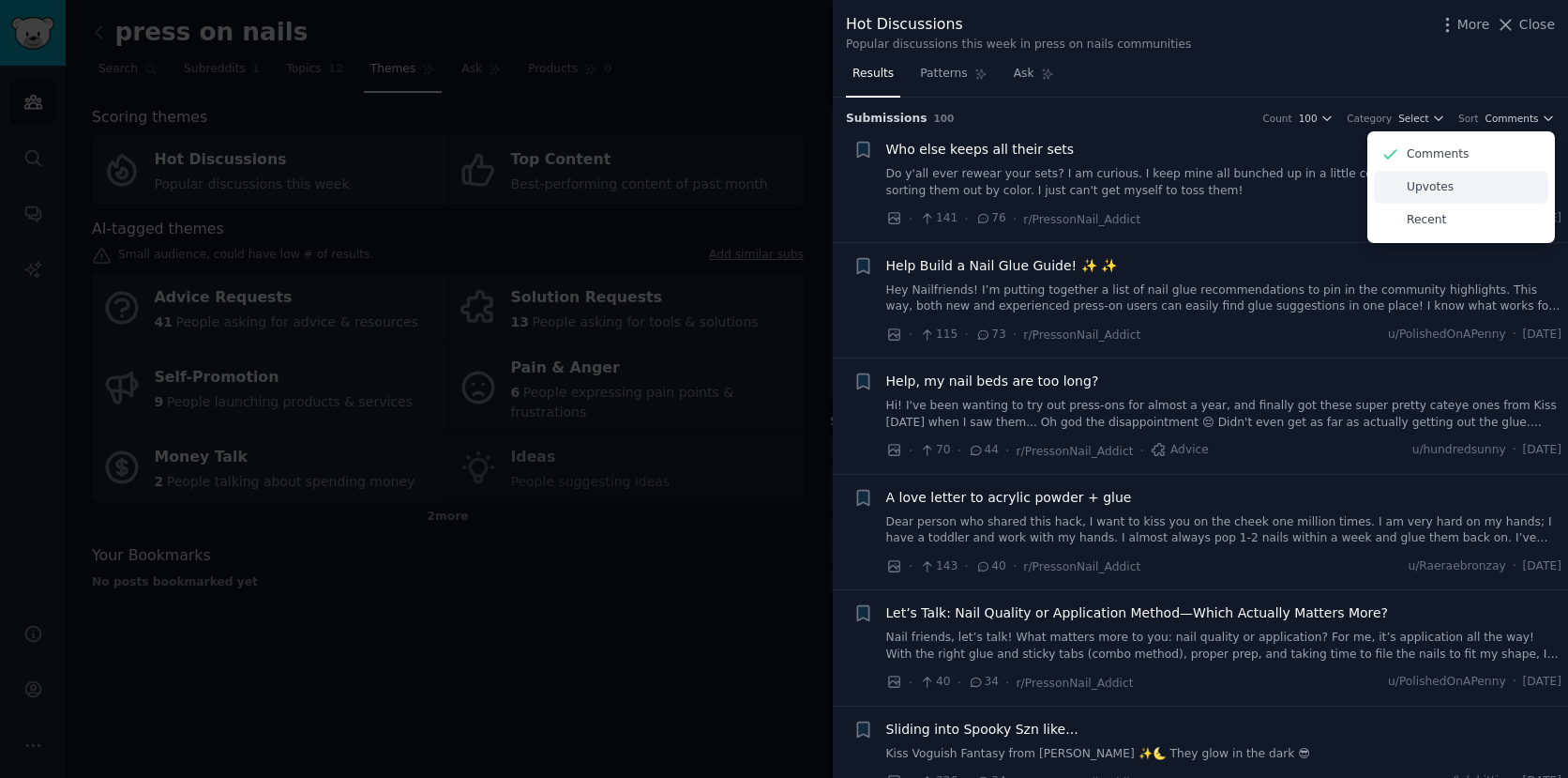
click at [1442, 189] on p "Upvotes" at bounding box center [1430, 188] width 47 height 17
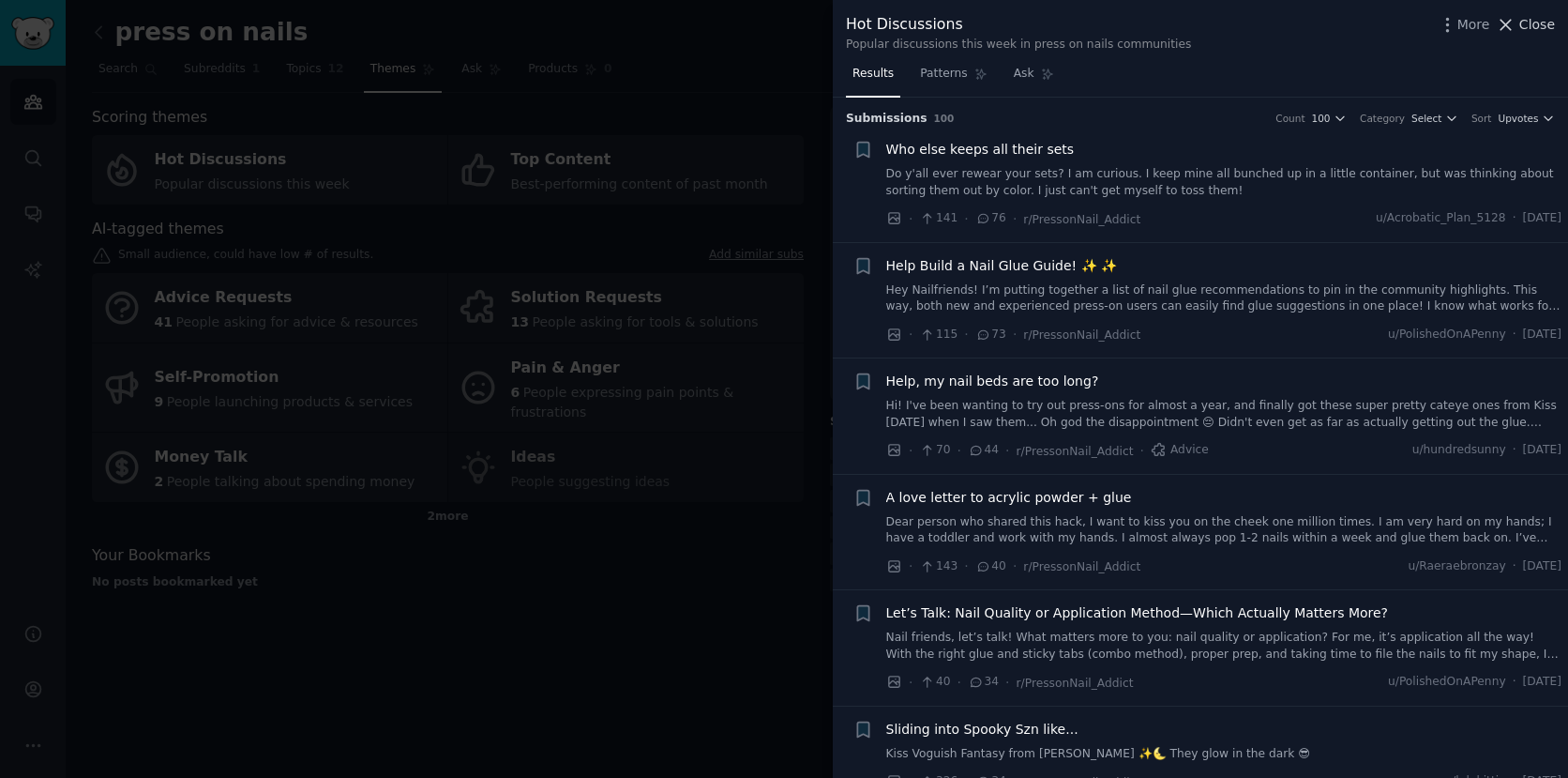
click at [1507, 21] on icon at bounding box center [1506, 25] width 20 height 20
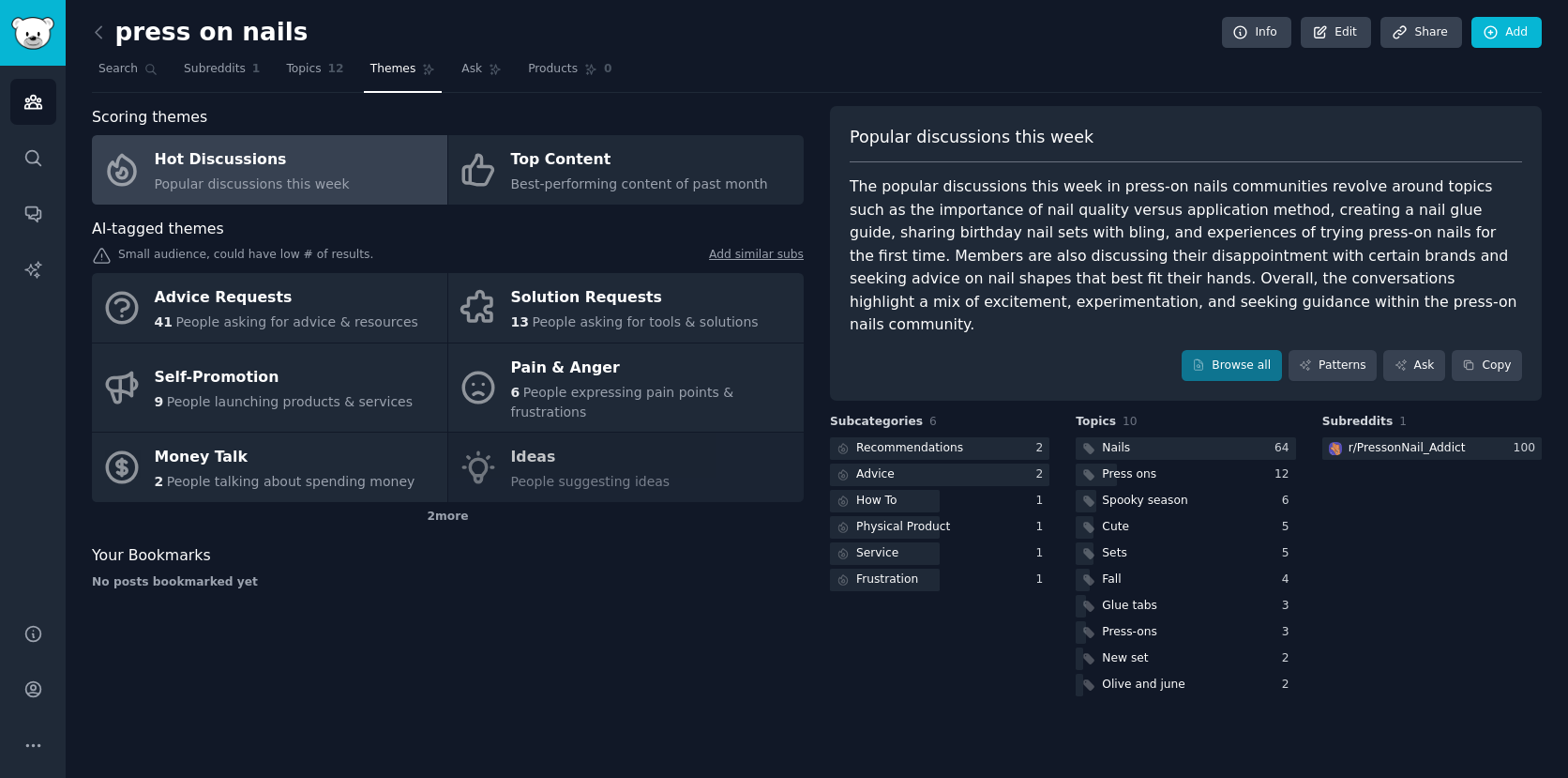
click at [1081, 38] on div "press on nails Info Edit Share Add" at bounding box center [817, 36] width 1450 height 38
